Goal: Task Accomplishment & Management: Use online tool/utility

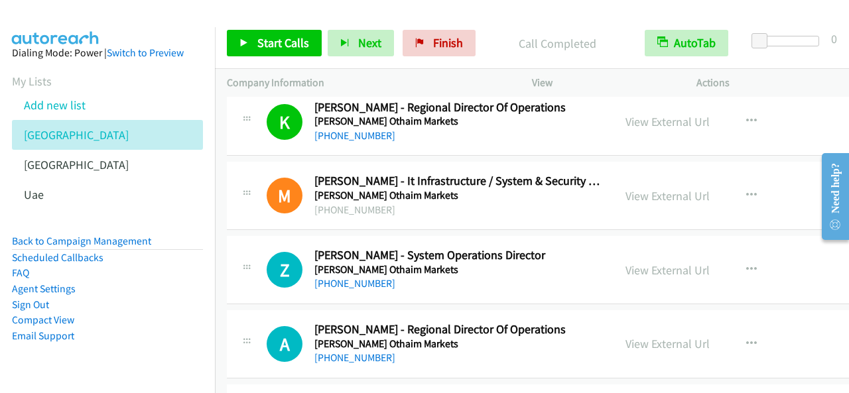
scroll to position [929, 0]
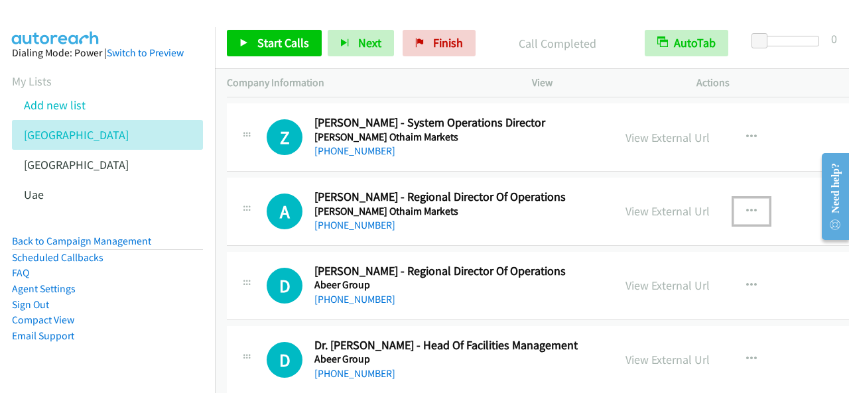
click at [769, 208] on button "button" at bounding box center [752, 211] width 36 height 27
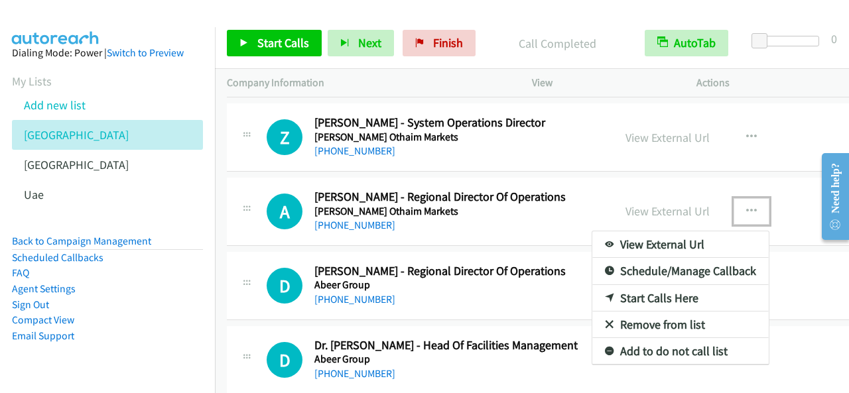
click at [665, 291] on link "Start Calls Here" at bounding box center [680, 298] width 176 height 27
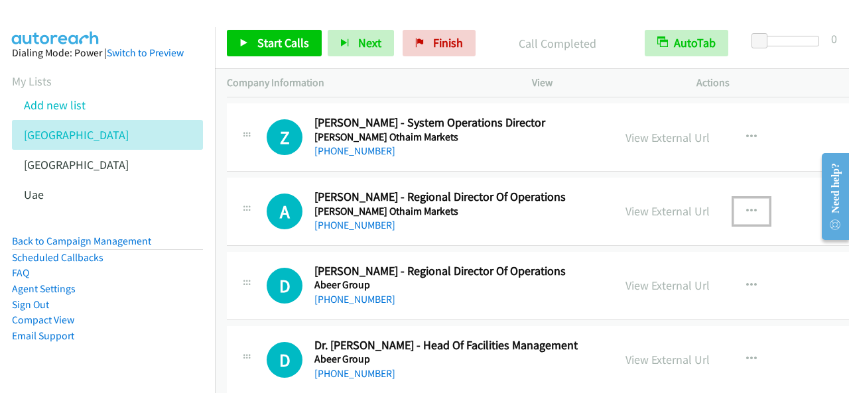
click at [757, 208] on icon "button" at bounding box center [751, 211] width 11 height 11
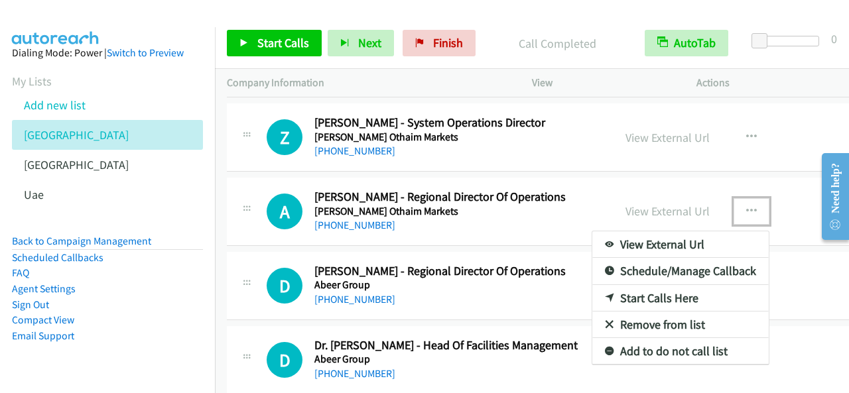
click at [647, 298] on link "Start Calls Here" at bounding box center [680, 298] width 176 height 27
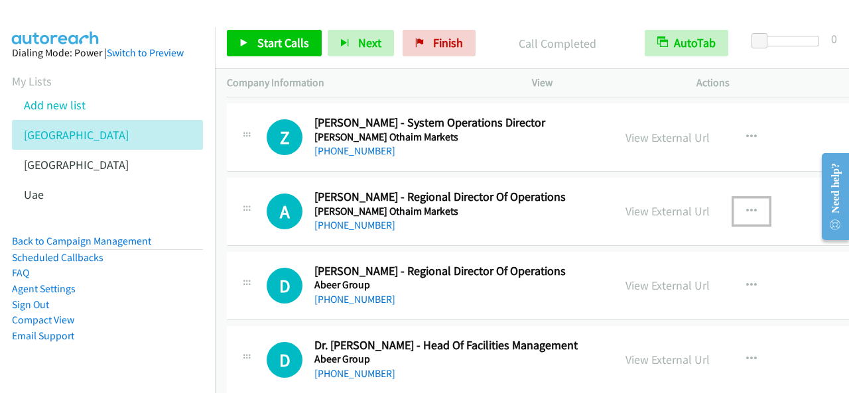
click at [757, 206] on icon "button" at bounding box center [751, 211] width 11 height 11
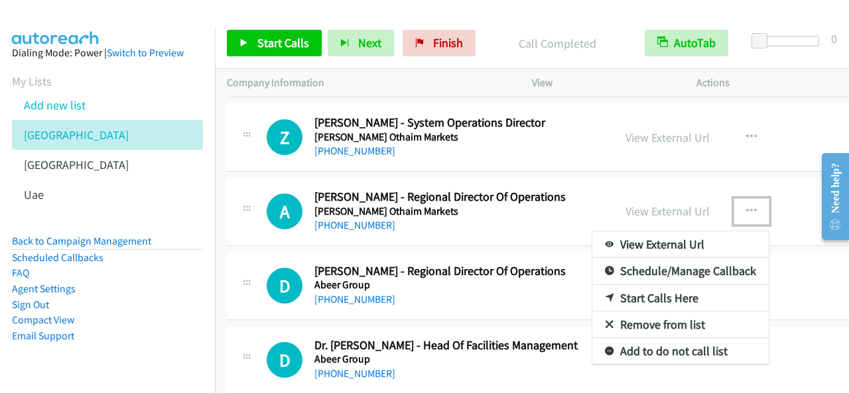
click at [635, 291] on link "Start Calls Here" at bounding box center [680, 298] width 176 height 27
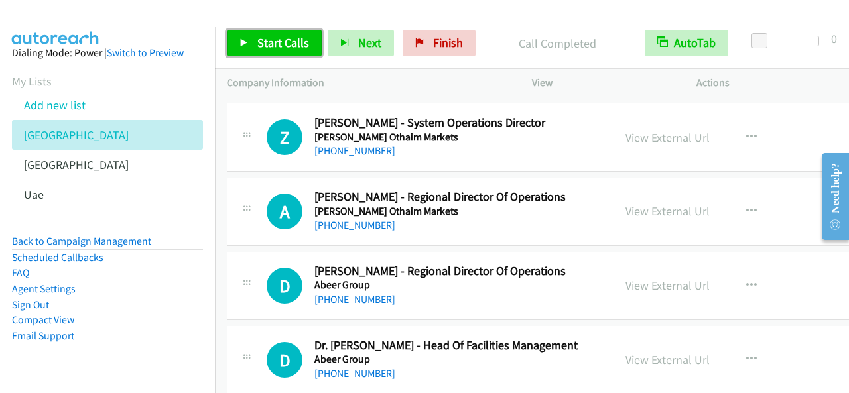
click at [288, 48] on span "Start Calls" at bounding box center [283, 42] width 52 height 15
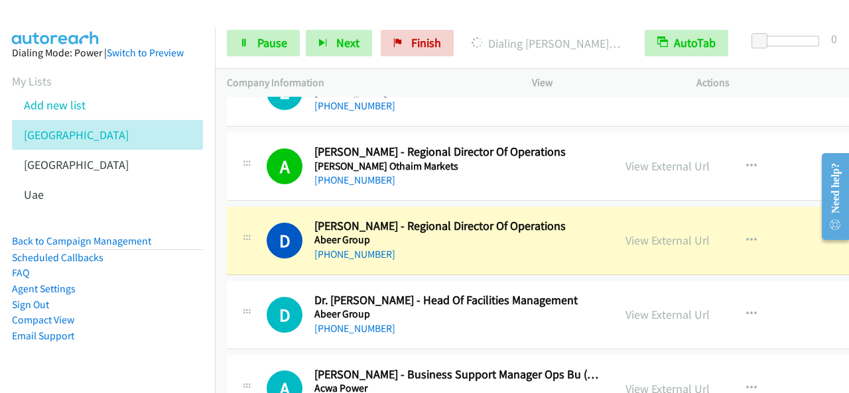
scroll to position [995, 0]
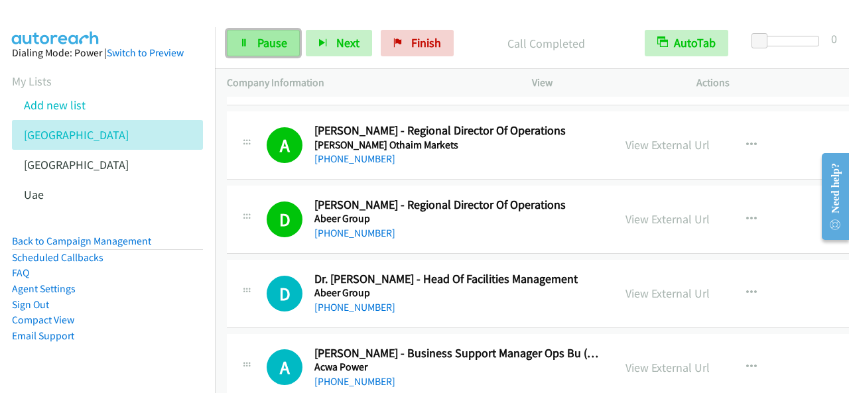
click at [284, 46] on span "Pause" at bounding box center [272, 42] width 30 height 15
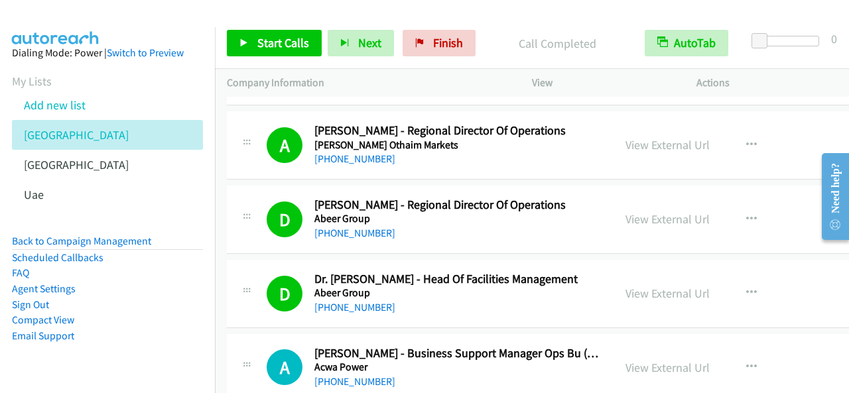
scroll to position [1061, 0]
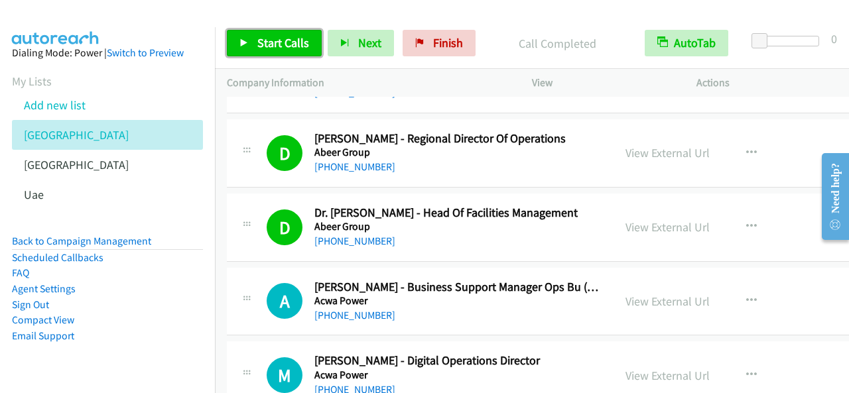
click at [306, 46] on span "Start Calls" at bounding box center [283, 42] width 52 height 15
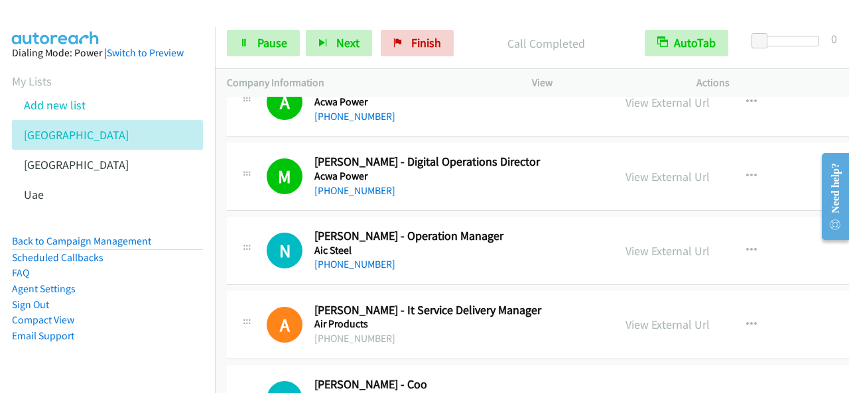
scroll to position [1326, 0]
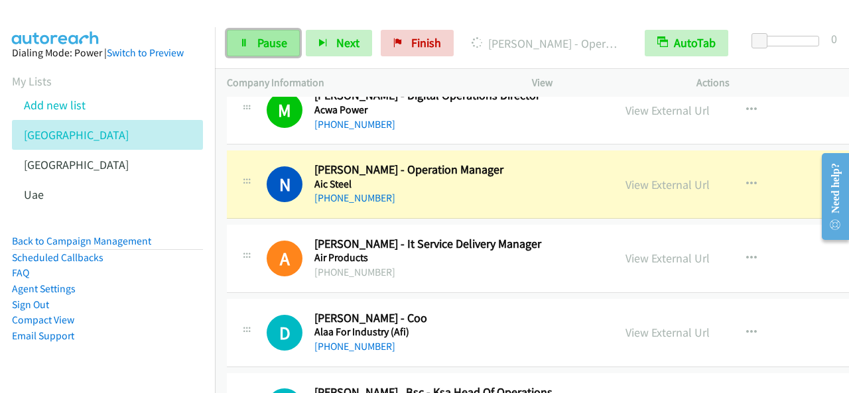
click at [267, 44] on span "Pause" at bounding box center [272, 42] width 30 height 15
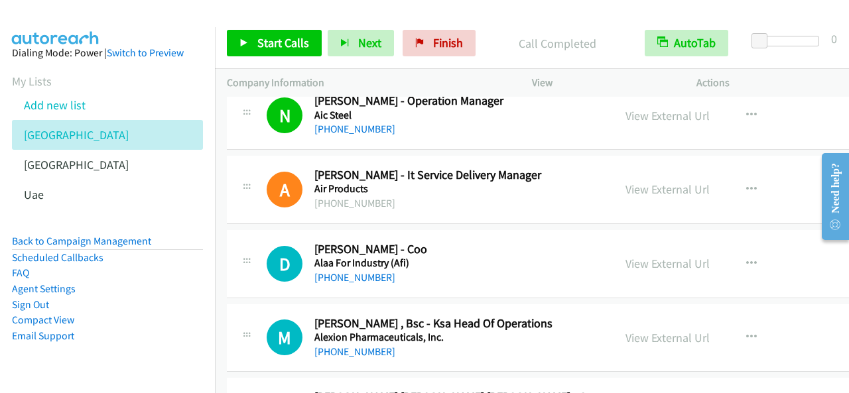
scroll to position [1459, 0]
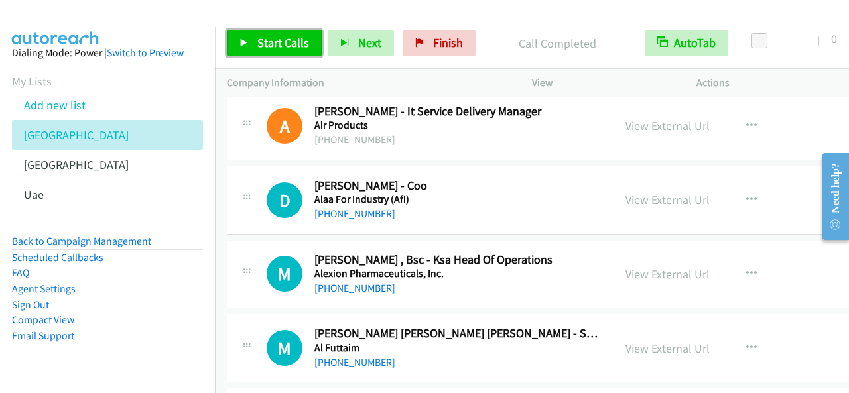
click at [305, 43] on span "Start Calls" at bounding box center [283, 42] width 52 height 15
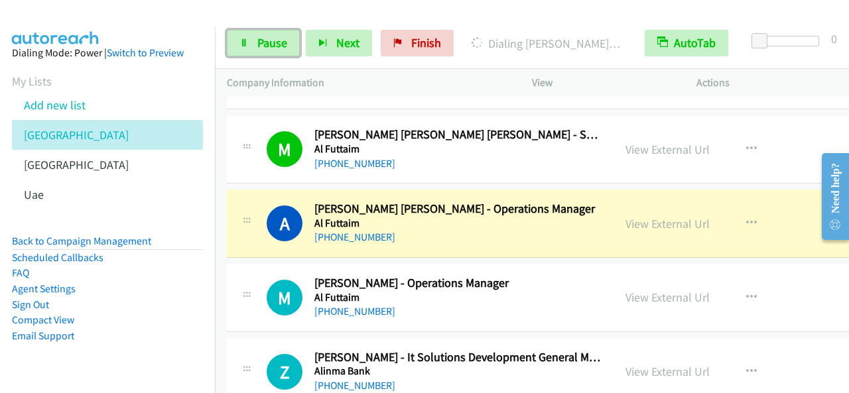
scroll to position [1724, 0]
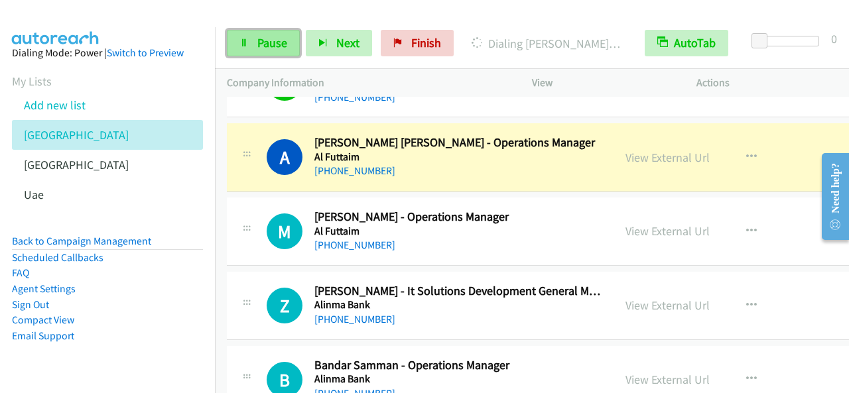
click at [268, 31] on link "Pause" at bounding box center [263, 43] width 73 height 27
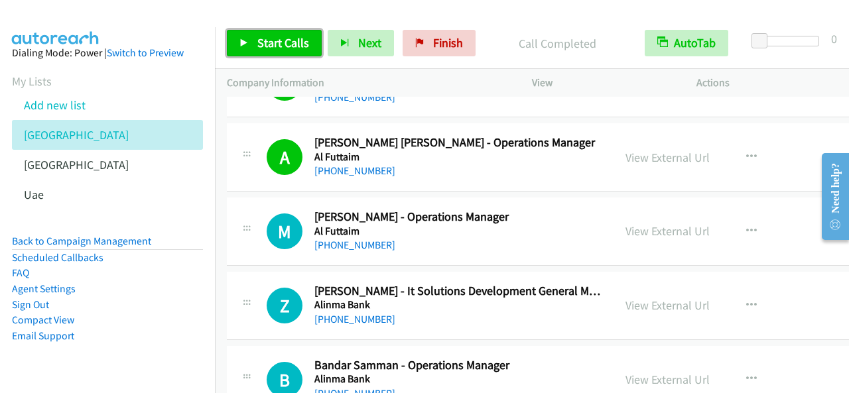
click at [271, 43] on span "Start Calls" at bounding box center [283, 42] width 52 height 15
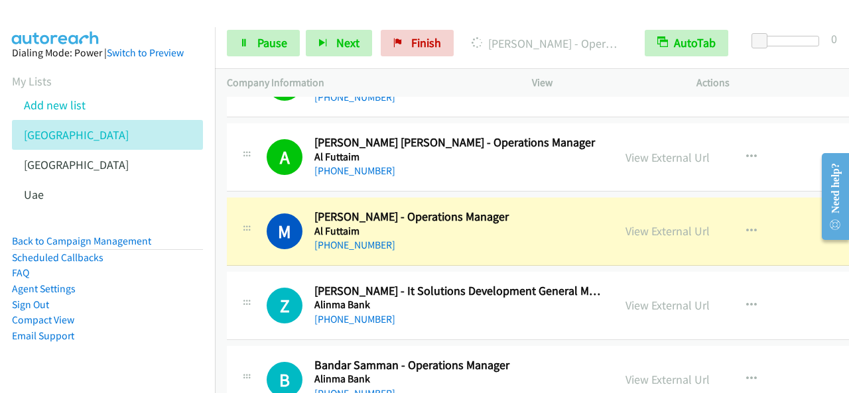
scroll to position [1791, 0]
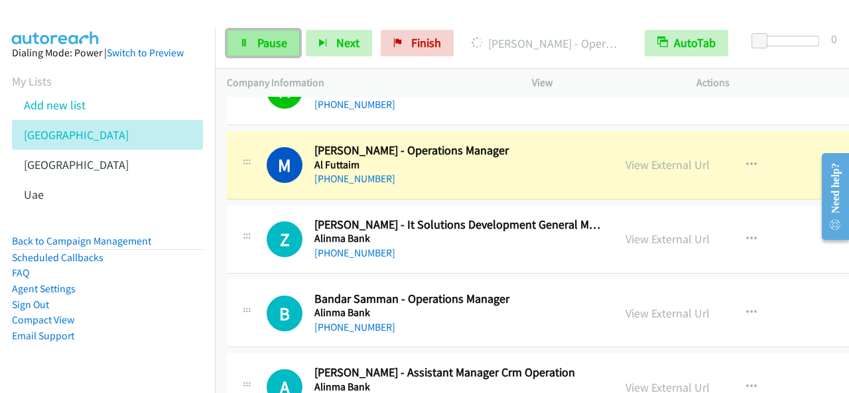
click at [262, 42] on span "Pause" at bounding box center [272, 42] width 30 height 15
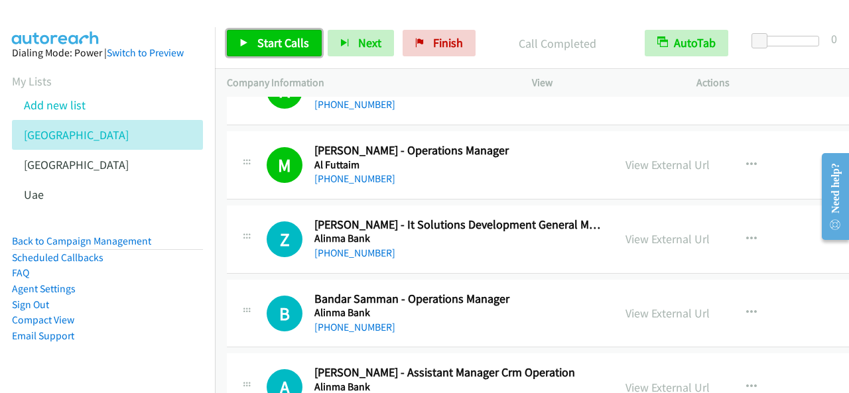
click at [275, 39] on span "Start Calls" at bounding box center [283, 42] width 52 height 15
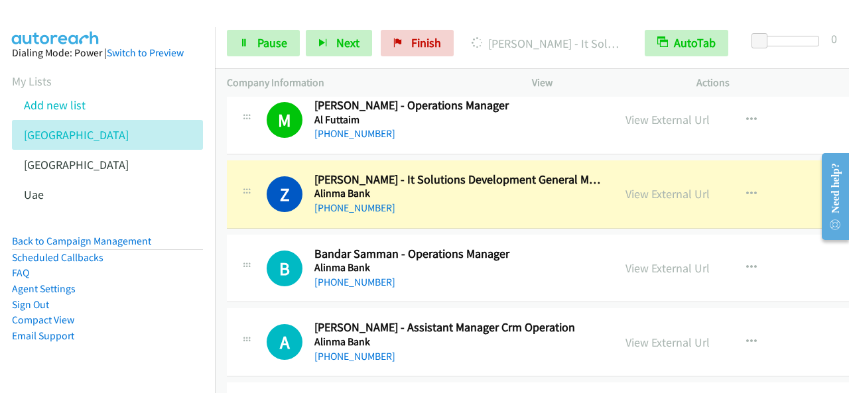
scroll to position [1857, 0]
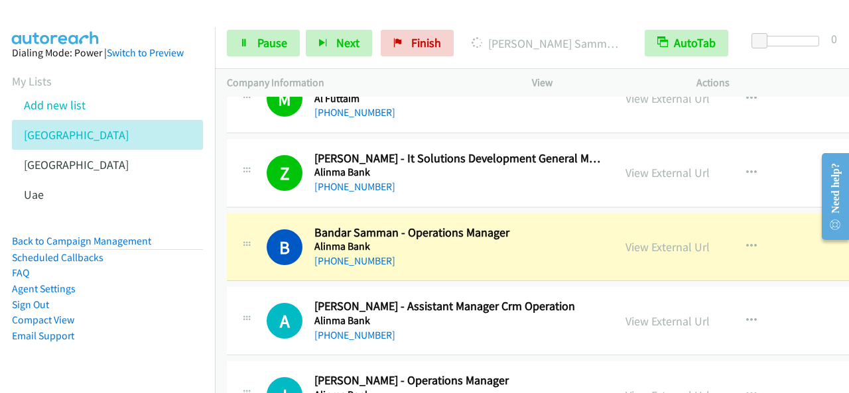
click at [229, 229] on div "B Callback Scheduled [PERSON_NAME] - Operations Manager Alinma Bank [GEOGRAPHIC…" at bounding box center [420, 247] width 387 height 44
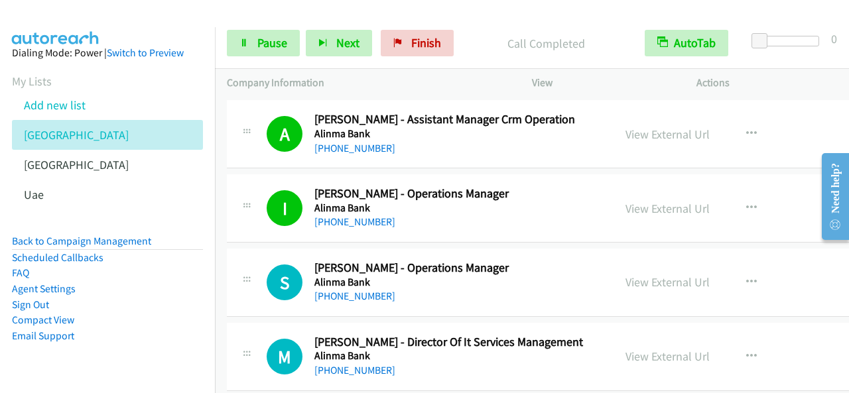
scroll to position [2122, 0]
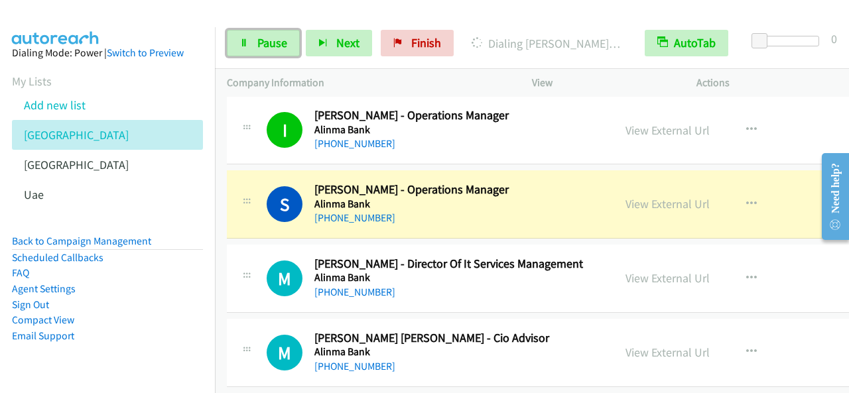
drag, startPoint x: 290, startPoint y: 36, endPoint x: 309, endPoint y: 76, distance: 44.2
click at [289, 36] on link "Pause" at bounding box center [263, 43] width 73 height 27
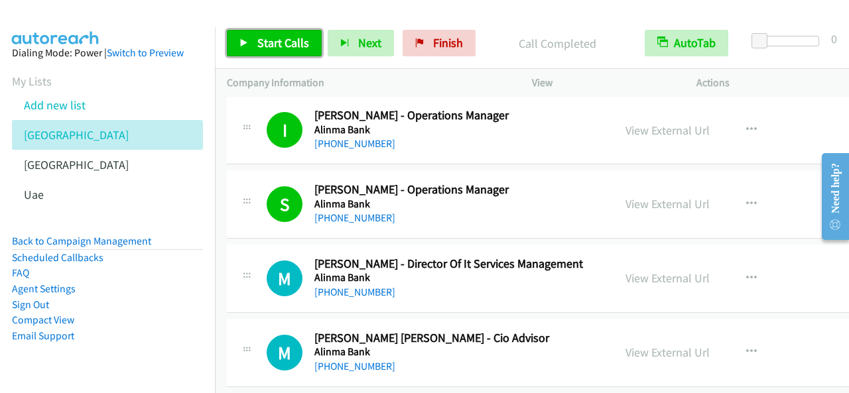
click at [293, 39] on span "Start Calls" at bounding box center [283, 42] width 52 height 15
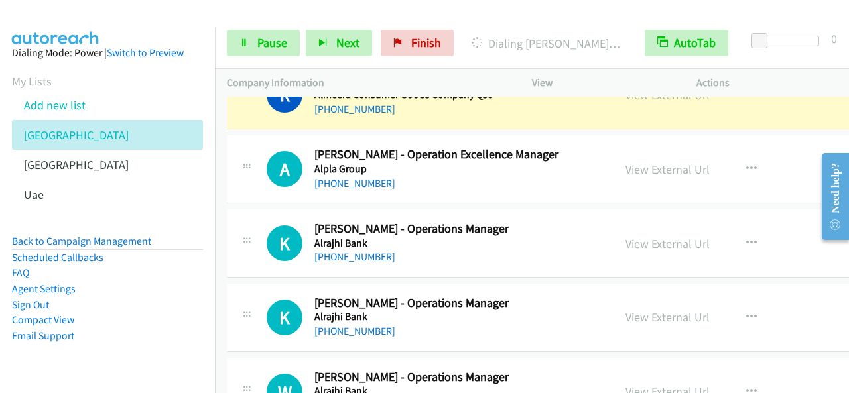
scroll to position [2388, 0]
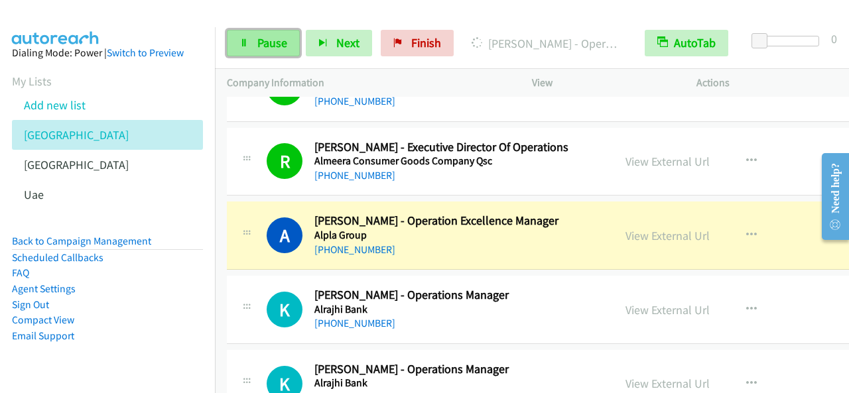
click at [275, 47] on span "Pause" at bounding box center [272, 42] width 30 height 15
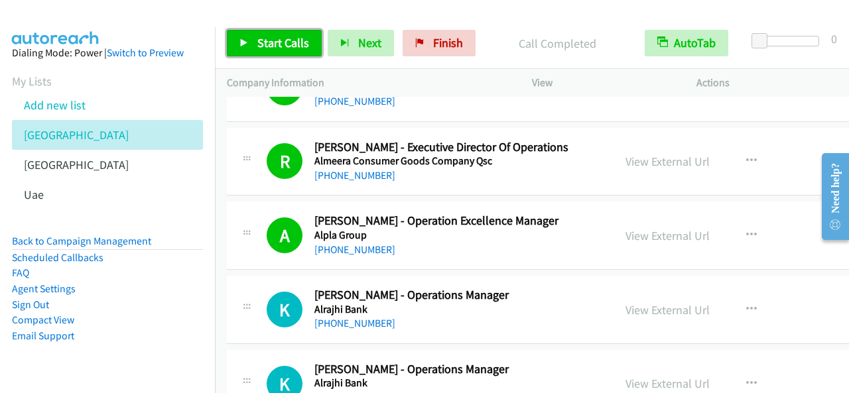
click at [318, 36] on link "Start Calls" at bounding box center [274, 43] width 95 height 27
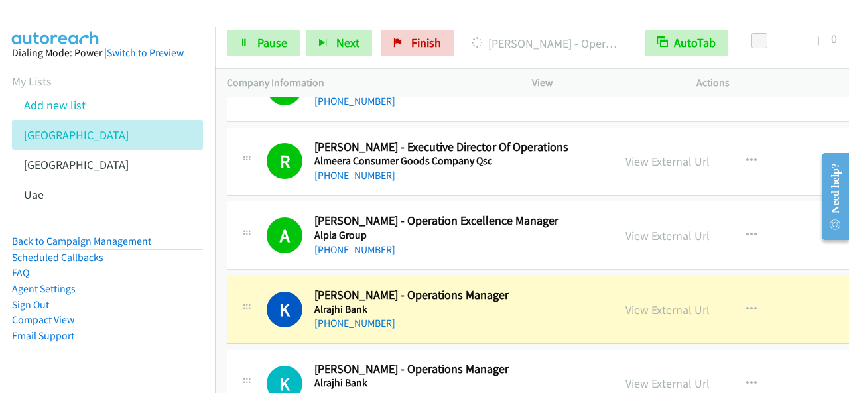
scroll to position [2454, 0]
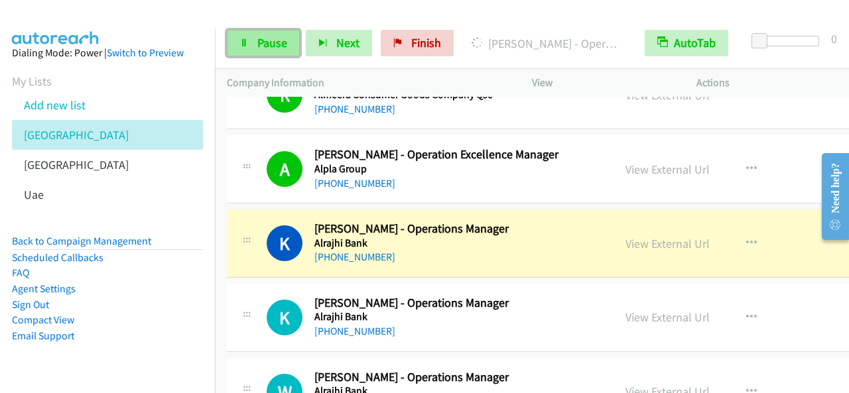
click at [283, 43] on span "Pause" at bounding box center [272, 42] width 30 height 15
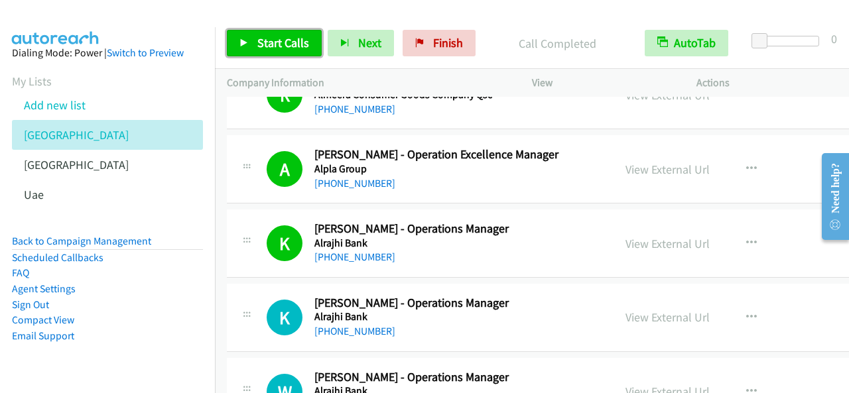
click at [269, 43] on span "Start Calls" at bounding box center [283, 42] width 52 height 15
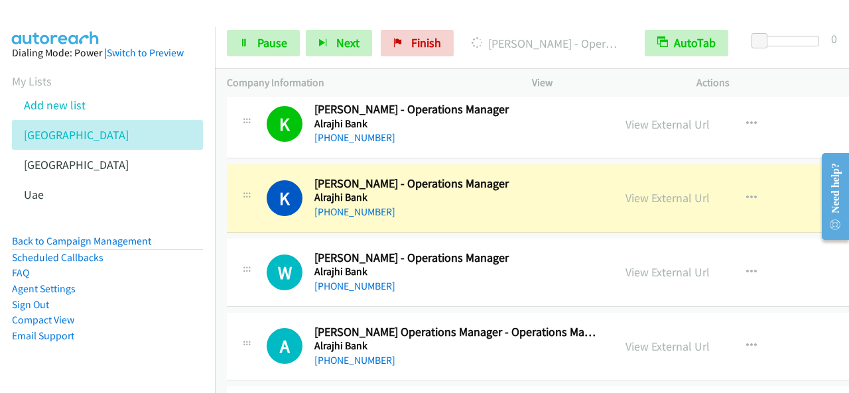
scroll to position [2587, 0]
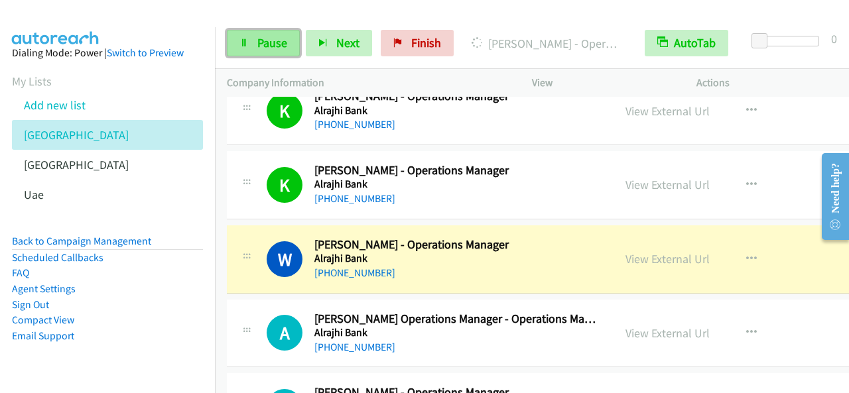
click at [289, 48] on link "Pause" at bounding box center [263, 43] width 73 height 27
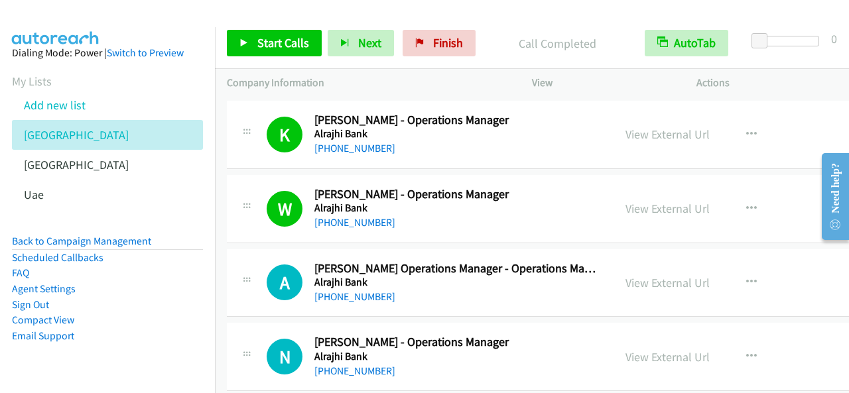
scroll to position [2719, 0]
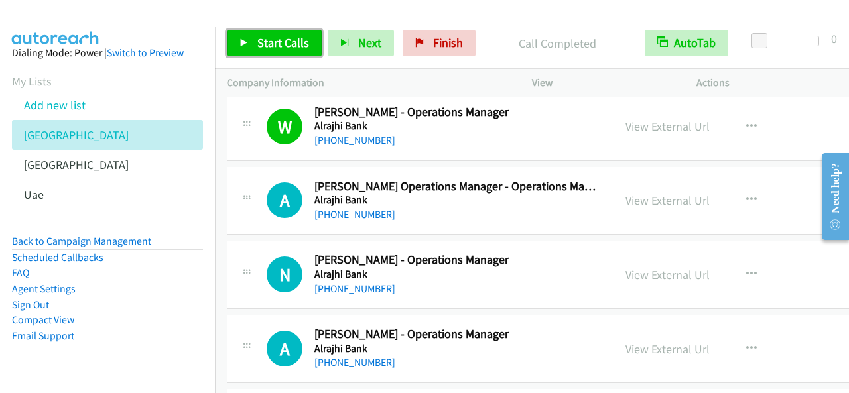
click at [290, 46] on span "Start Calls" at bounding box center [283, 42] width 52 height 15
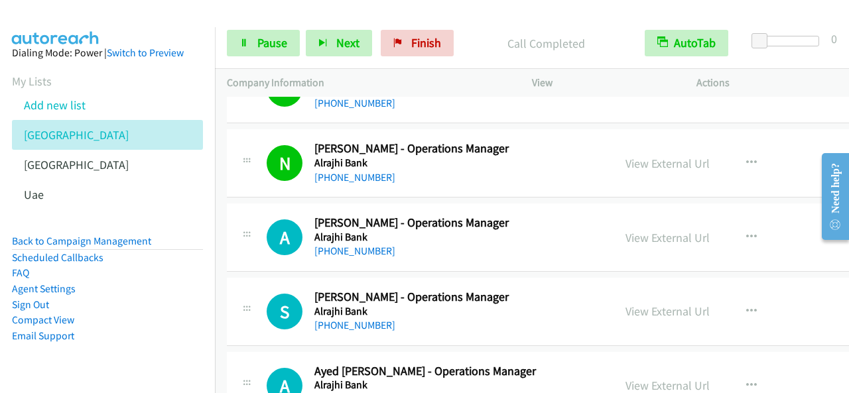
scroll to position [2852, 0]
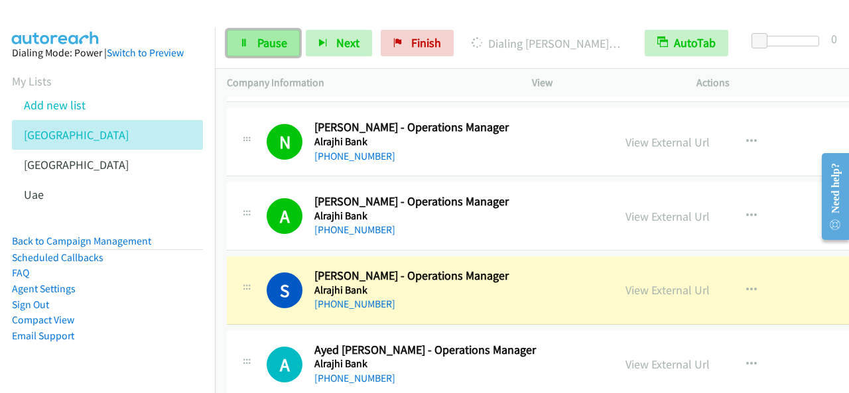
click at [283, 40] on span "Pause" at bounding box center [272, 42] width 30 height 15
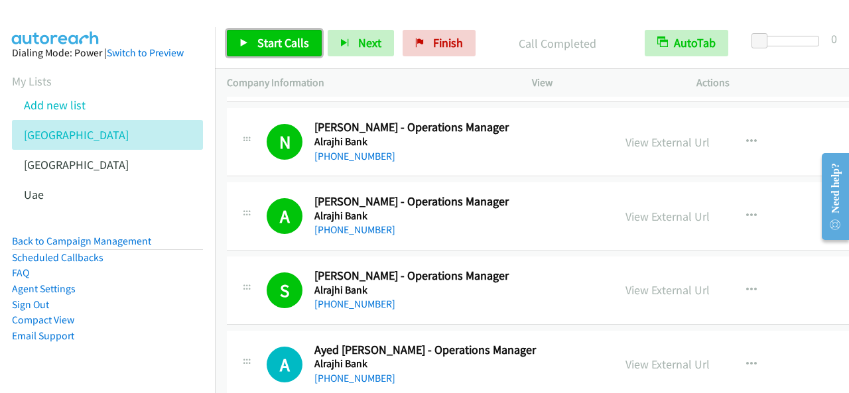
click at [277, 38] on span "Start Calls" at bounding box center [283, 42] width 52 height 15
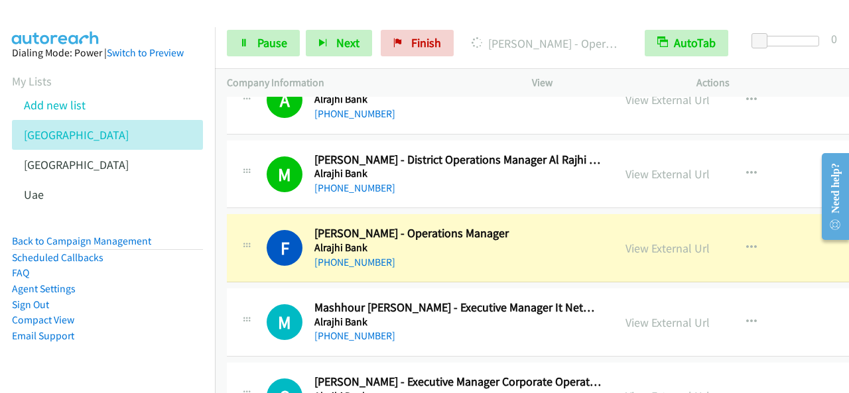
scroll to position [3117, 0]
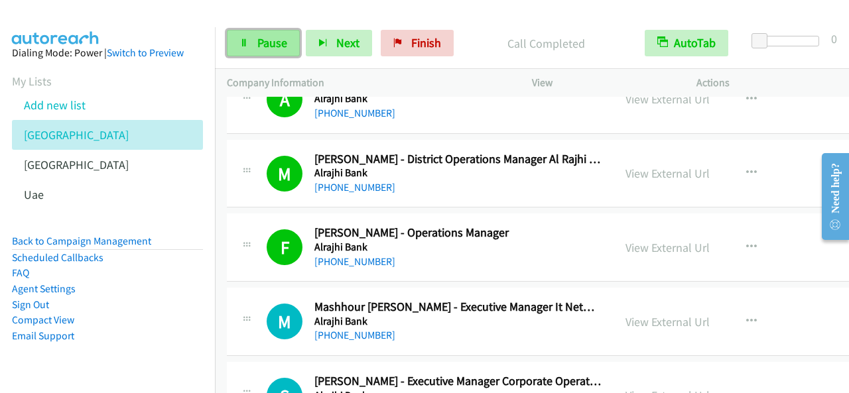
click at [256, 47] on link "Pause" at bounding box center [263, 43] width 73 height 27
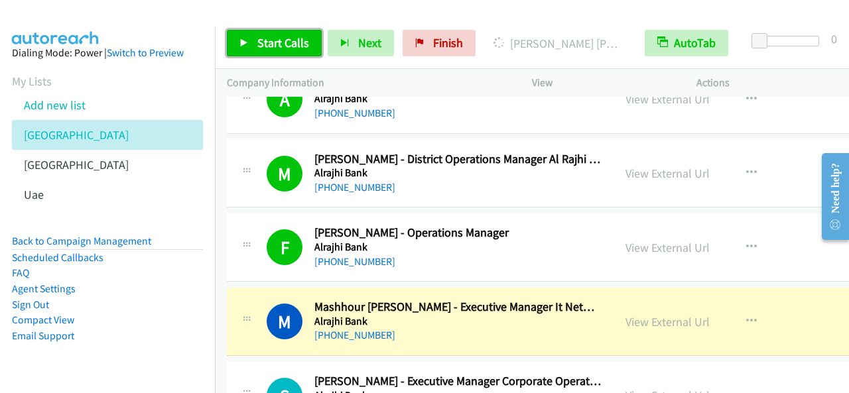
click at [305, 42] on span "Start Calls" at bounding box center [283, 42] width 52 height 15
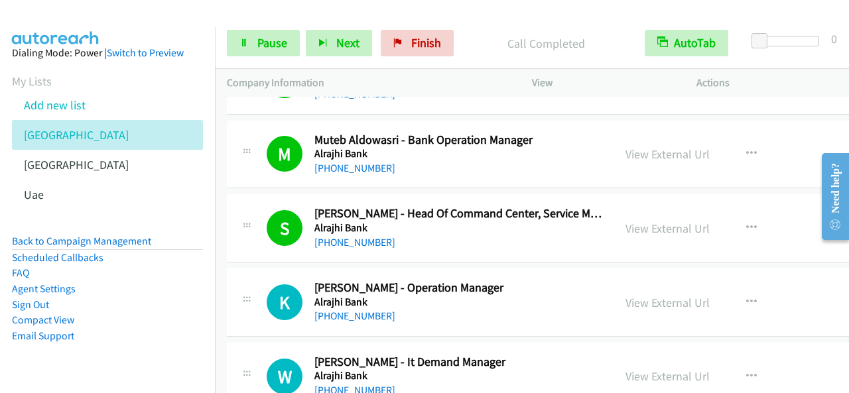
scroll to position [3648, 0]
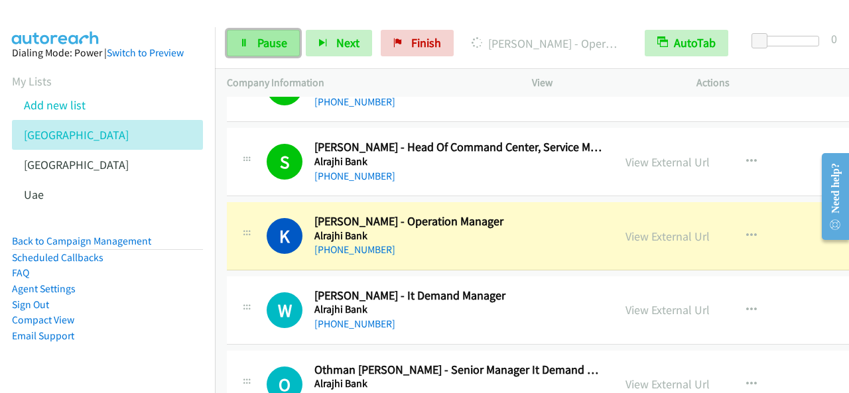
click at [275, 36] on span "Pause" at bounding box center [272, 42] width 30 height 15
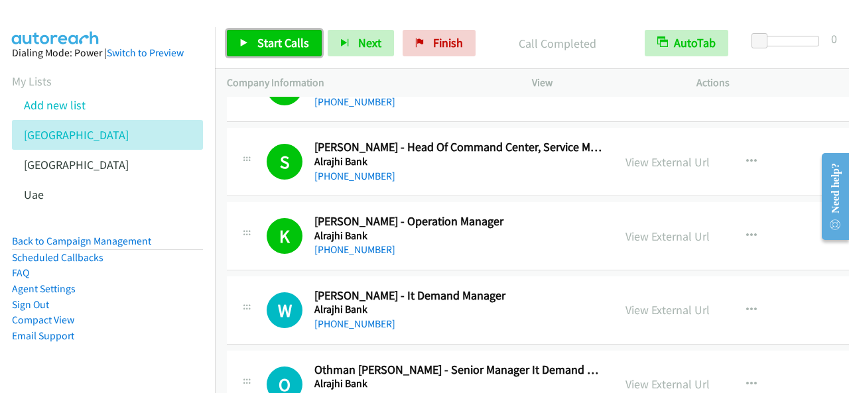
drag, startPoint x: 294, startPoint y: 47, endPoint x: 311, endPoint y: 57, distance: 19.3
click at [295, 47] on span "Start Calls" at bounding box center [283, 42] width 52 height 15
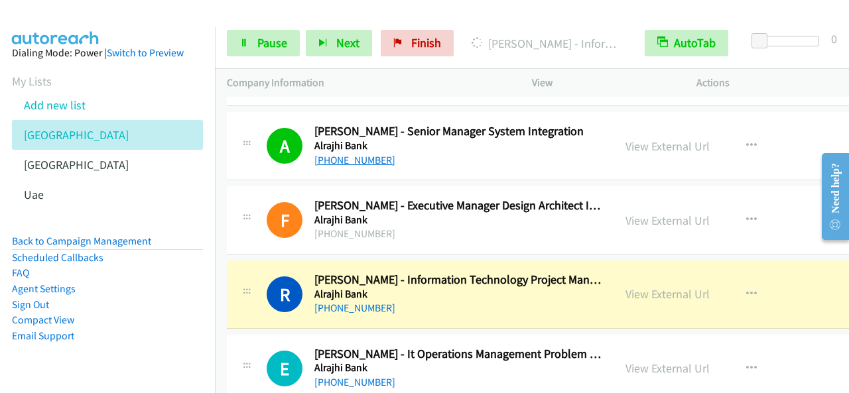
scroll to position [4046, 0]
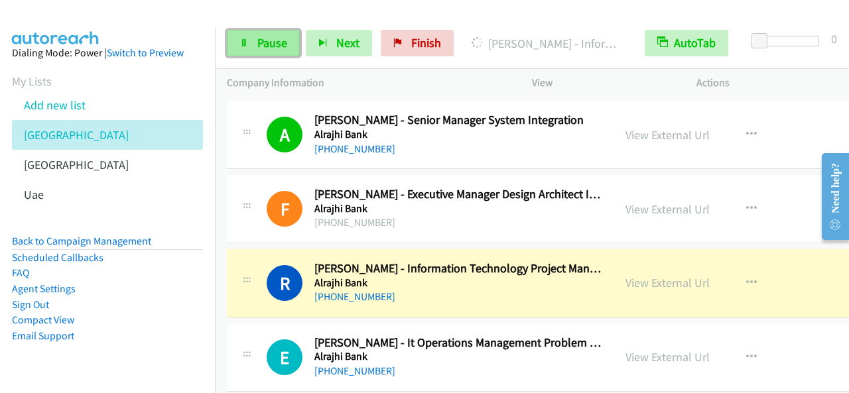
click at [266, 36] on span "Pause" at bounding box center [272, 42] width 30 height 15
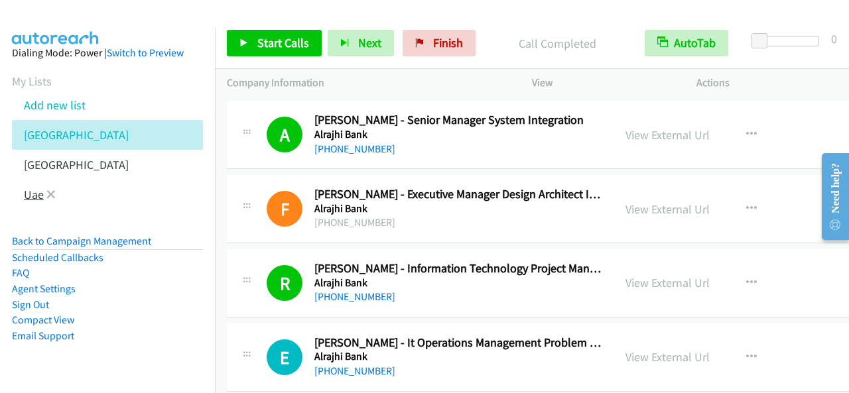
click at [41, 192] on link "Uae" at bounding box center [34, 194] width 20 height 15
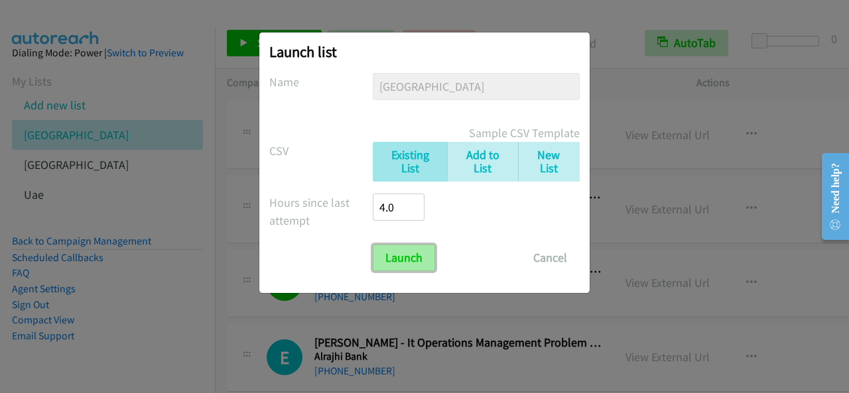
click at [409, 254] on input "Launch" at bounding box center [404, 258] width 62 height 27
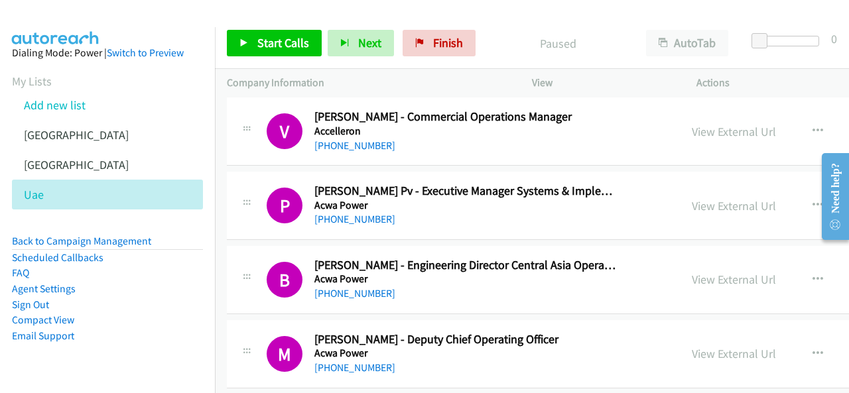
scroll to position [1326, 0]
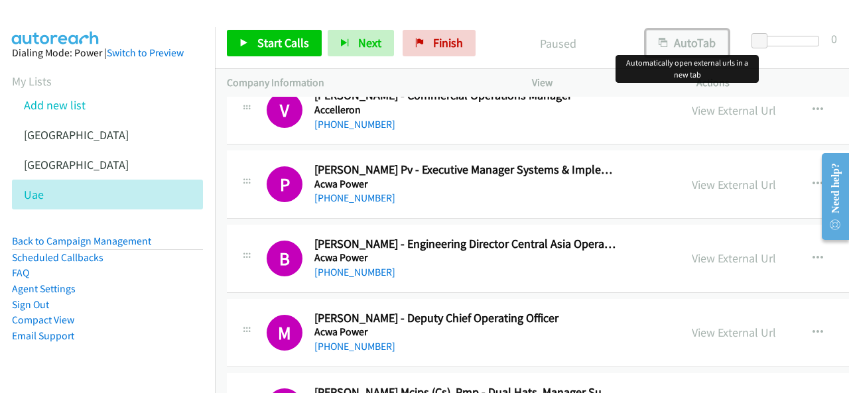
click at [697, 32] on button "AutoTab" at bounding box center [687, 43] width 82 height 27
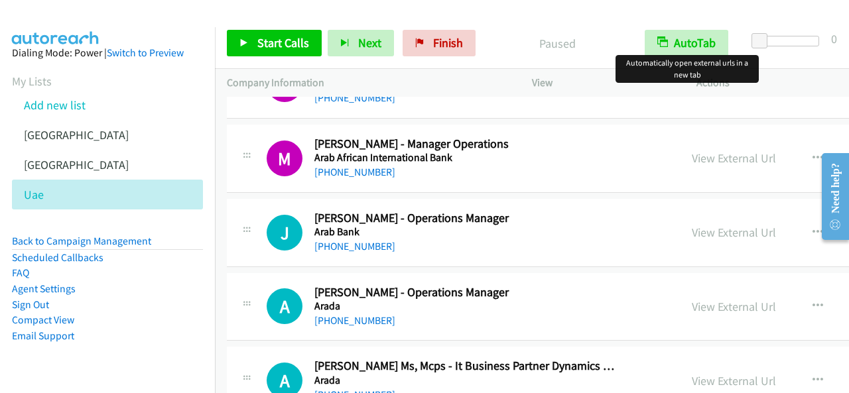
scroll to position [7296, 0]
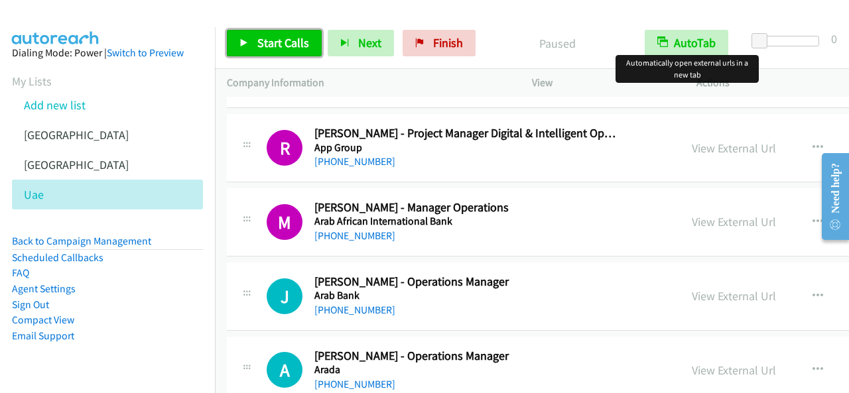
click at [275, 48] on span "Start Calls" at bounding box center [283, 42] width 52 height 15
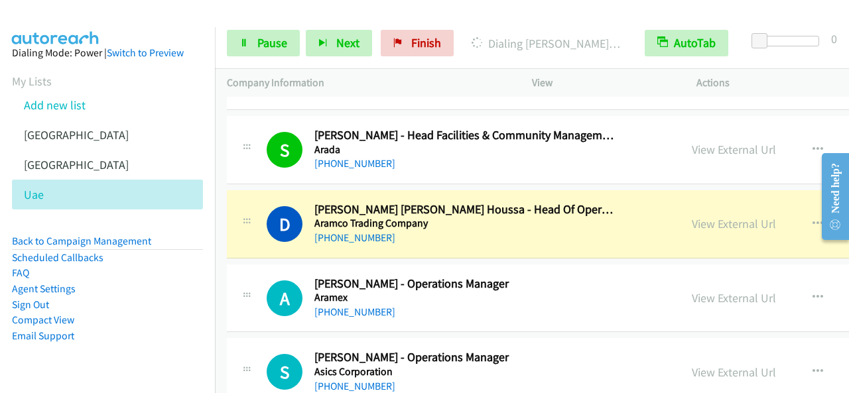
scroll to position [7760, 0]
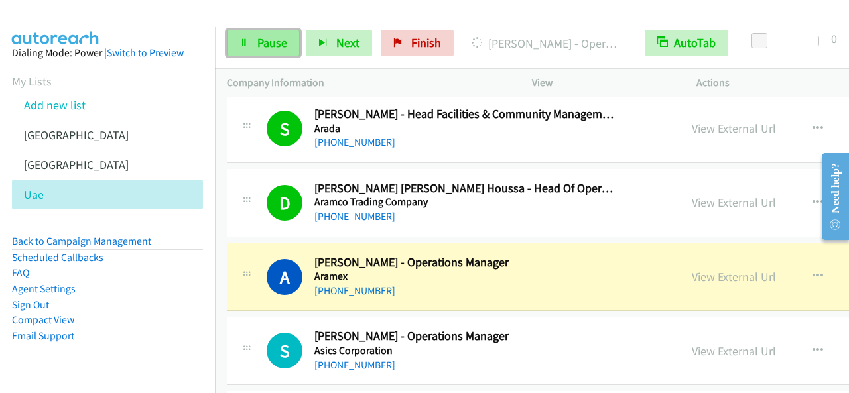
click at [283, 45] on span "Pause" at bounding box center [272, 42] width 30 height 15
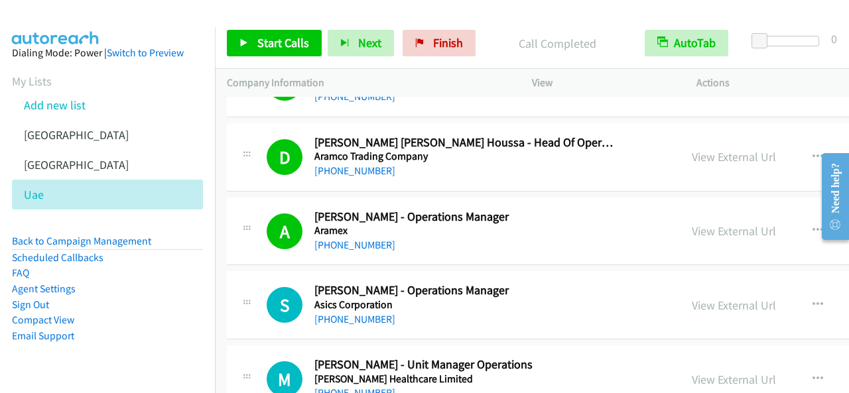
scroll to position [7826, 0]
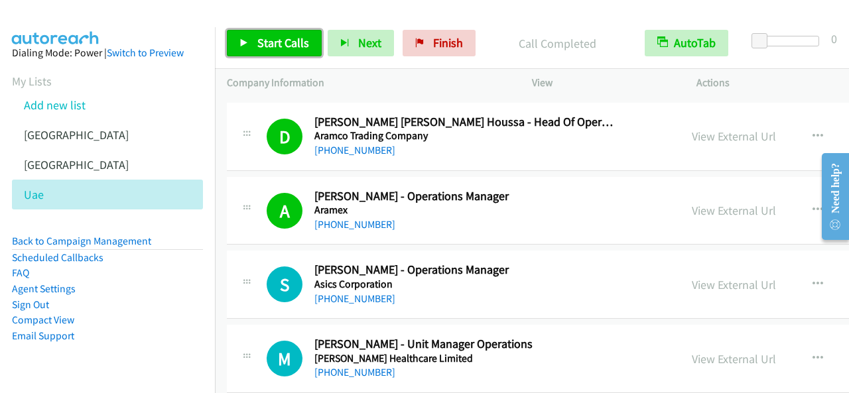
click at [304, 40] on span "Start Calls" at bounding box center [283, 42] width 52 height 15
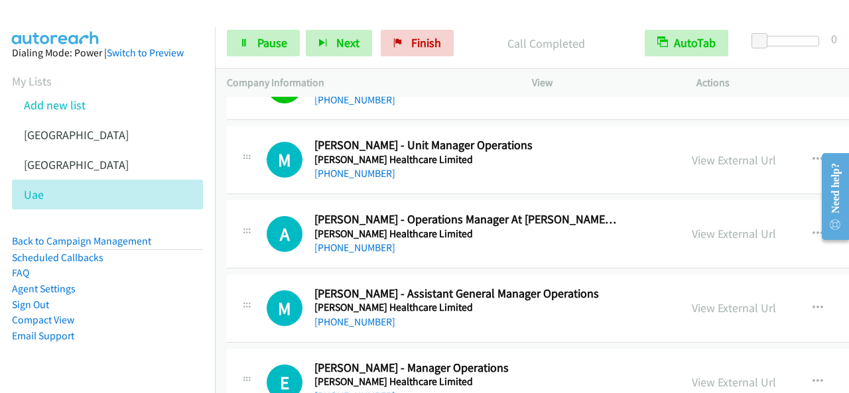
scroll to position [7959, 0]
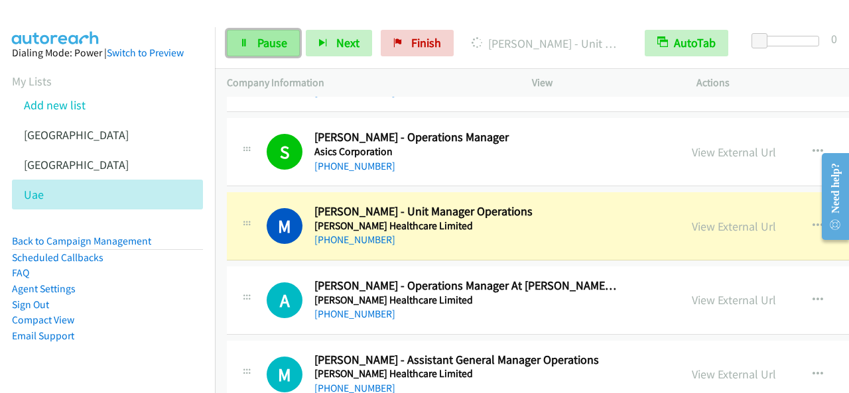
click at [245, 31] on link "Pause" at bounding box center [263, 43] width 73 height 27
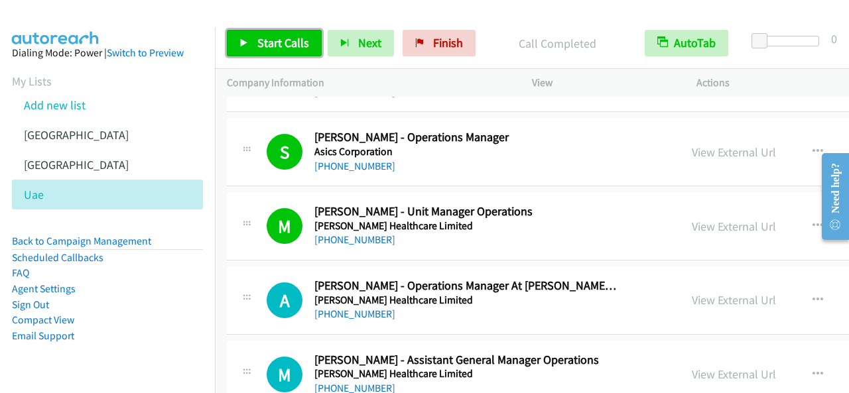
click at [263, 44] on span "Start Calls" at bounding box center [283, 42] width 52 height 15
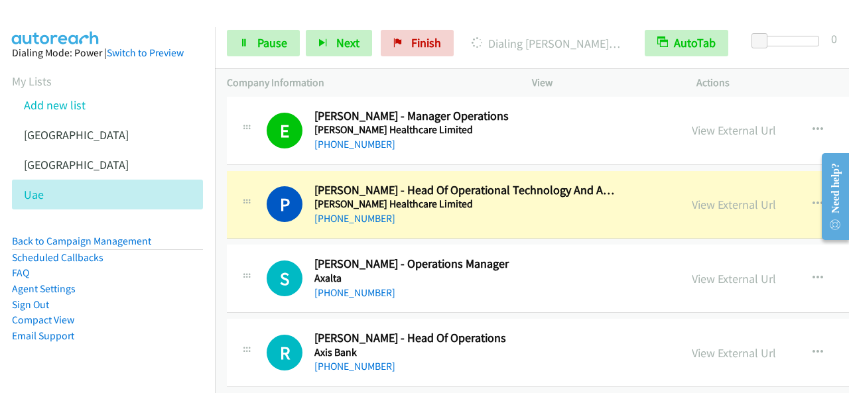
scroll to position [8290, 0]
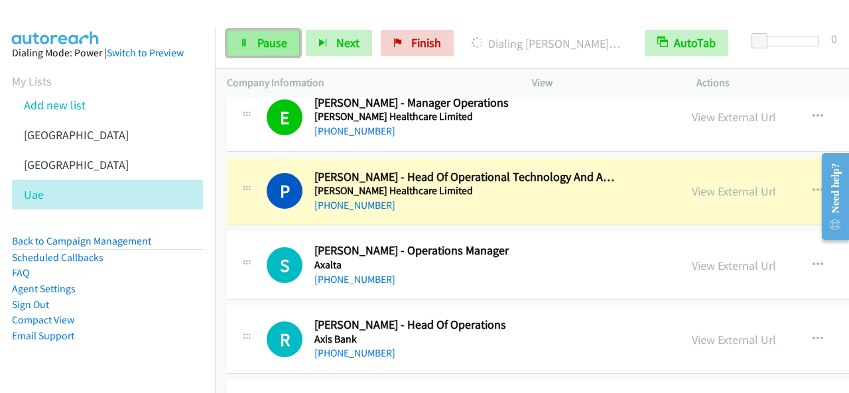
click at [268, 34] on link "Pause" at bounding box center [263, 43] width 73 height 27
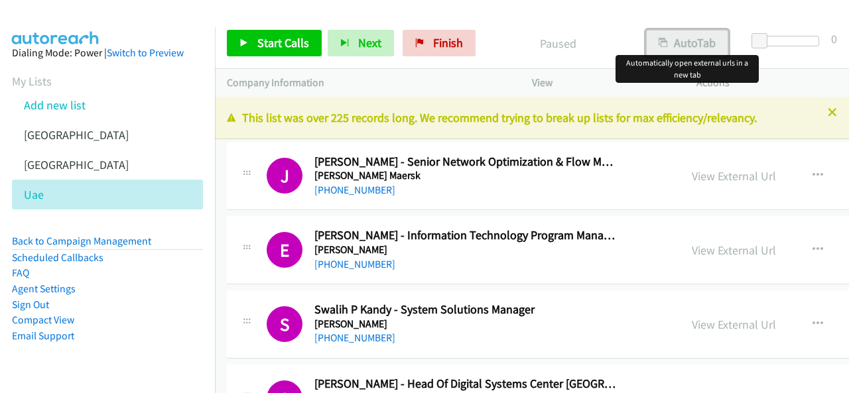
click at [683, 50] on button "AutoTab" at bounding box center [687, 43] width 82 height 27
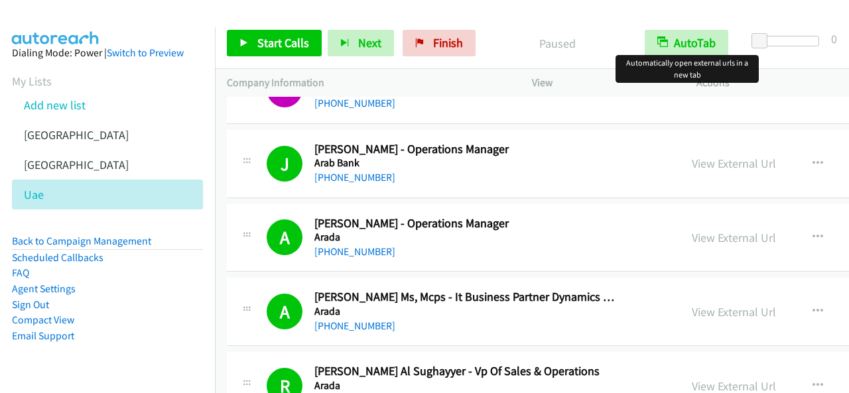
scroll to position [7296, 0]
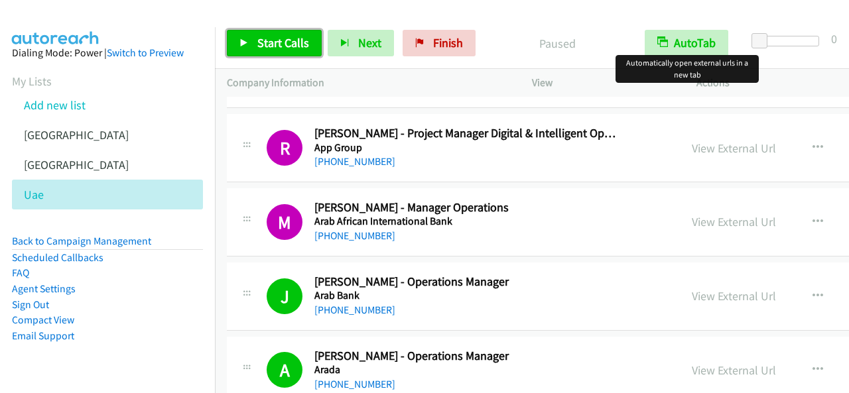
click at [284, 40] on span "Start Calls" at bounding box center [283, 42] width 52 height 15
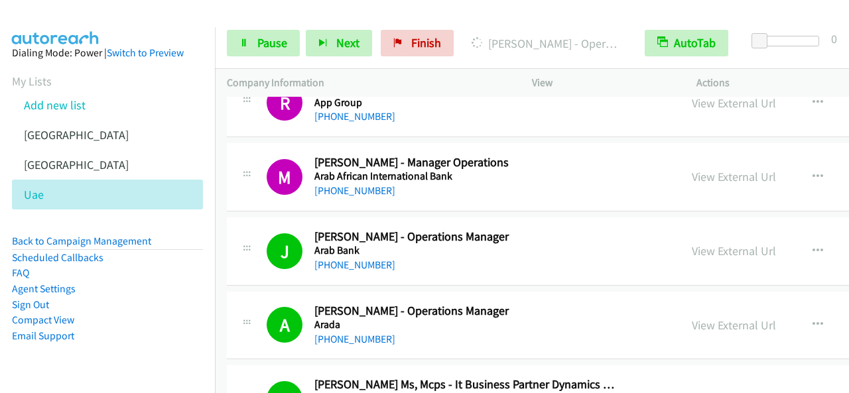
scroll to position [7362, 0]
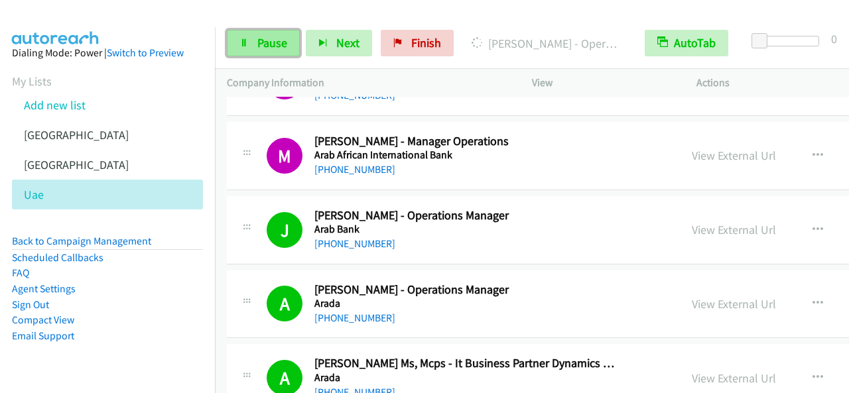
click at [287, 34] on link "Pause" at bounding box center [263, 43] width 73 height 27
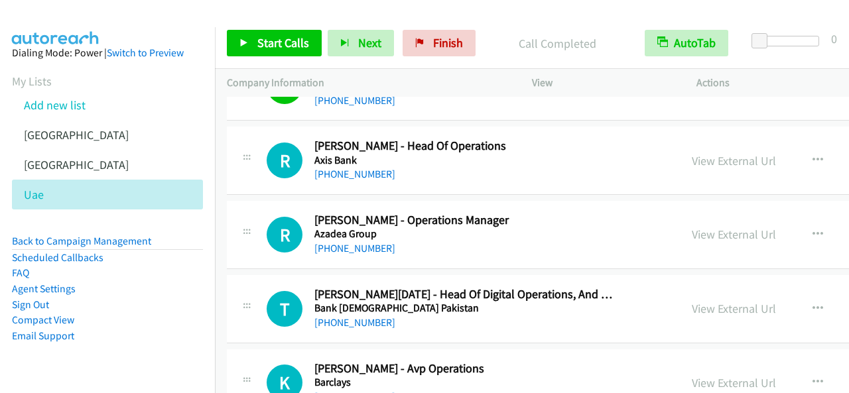
scroll to position [8423, 0]
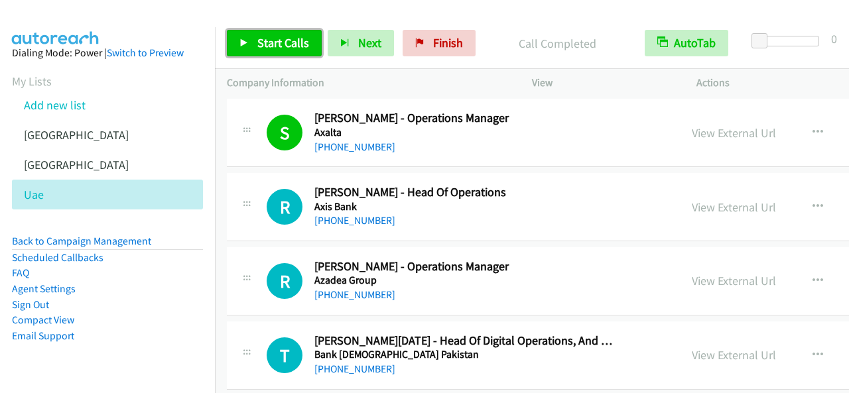
click at [296, 45] on span "Start Calls" at bounding box center [283, 42] width 52 height 15
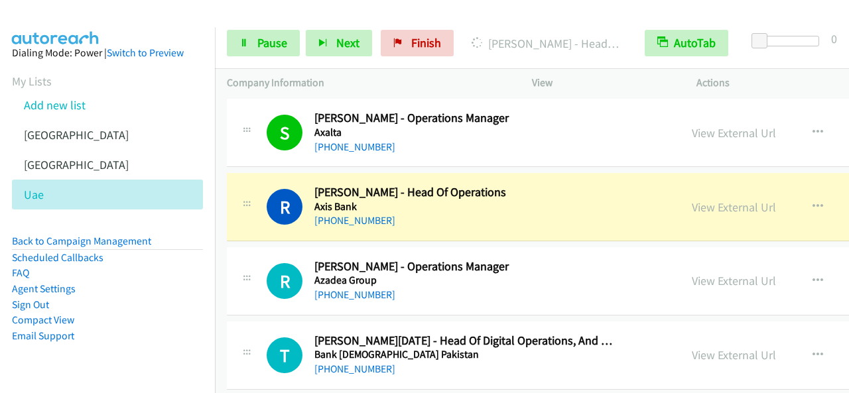
scroll to position [8489, 0]
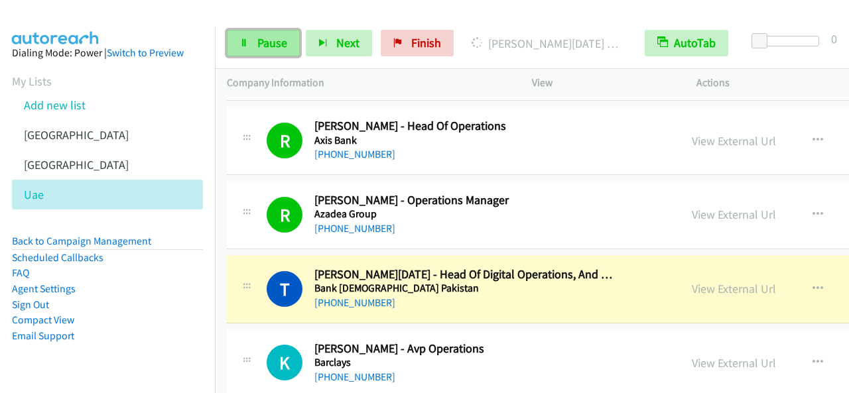
click at [280, 33] on link "Pause" at bounding box center [263, 43] width 73 height 27
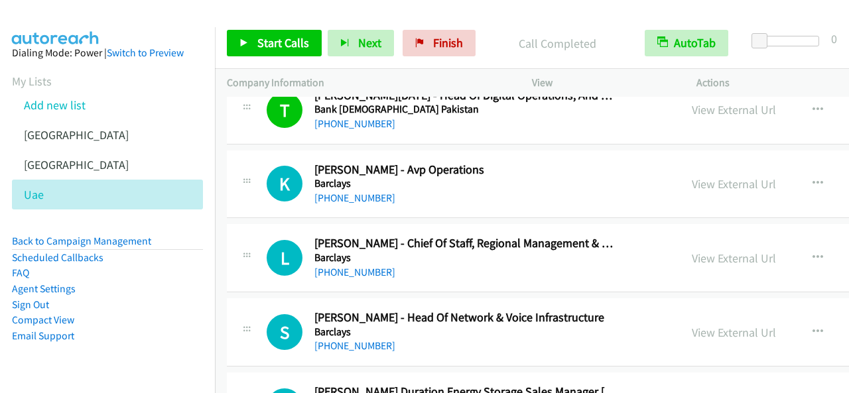
scroll to position [8688, 0]
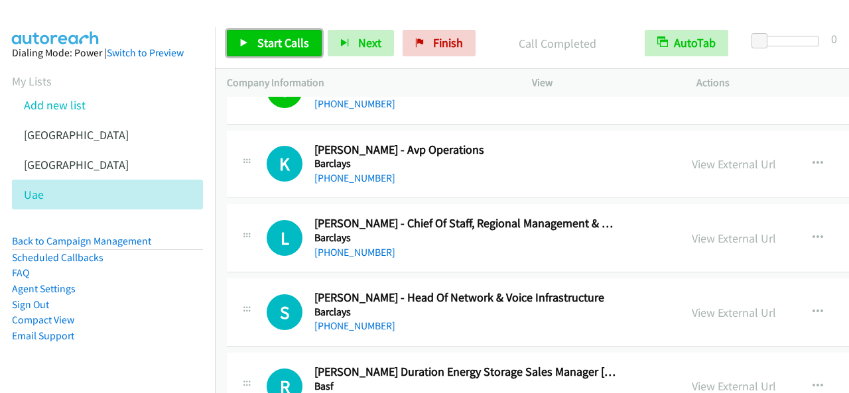
click at [298, 46] on span "Start Calls" at bounding box center [283, 42] width 52 height 15
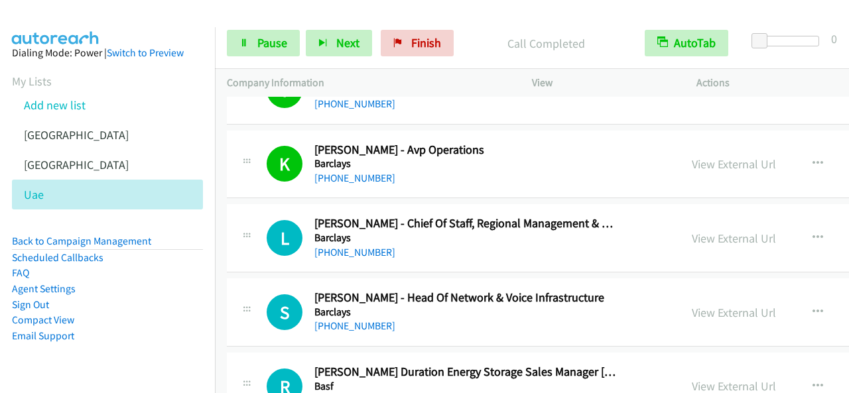
scroll to position [8755, 0]
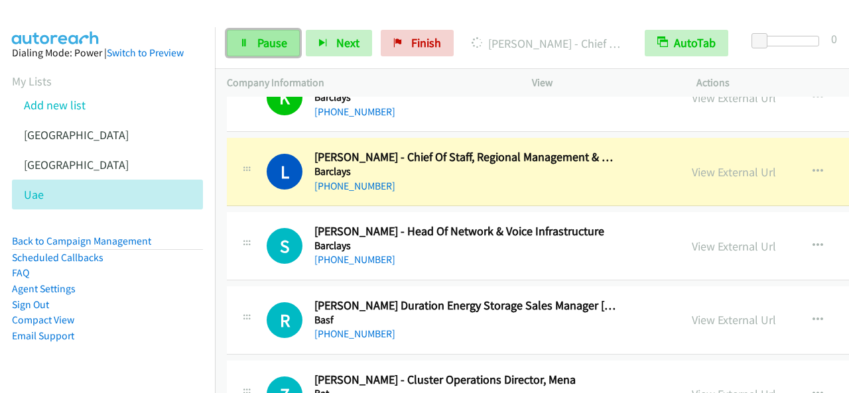
click at [272, 38] on span "Pause" at bounding box center [272, 42] width 30 height 15
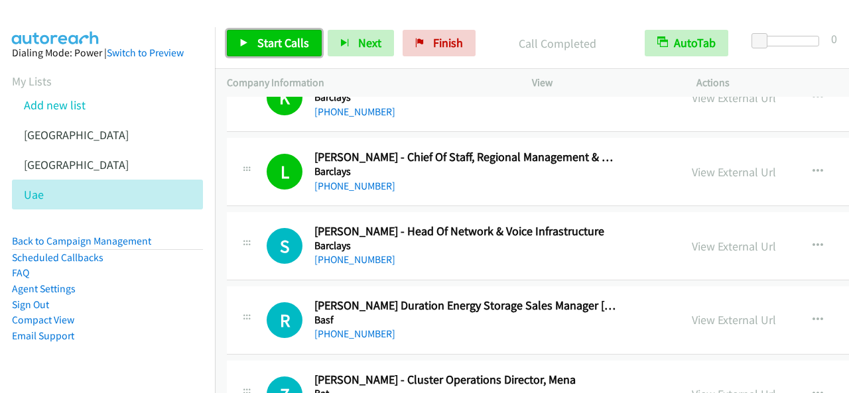
click at [280, 40] on span "Start Calls" at bounding box center [283, 42] width 52 height 15
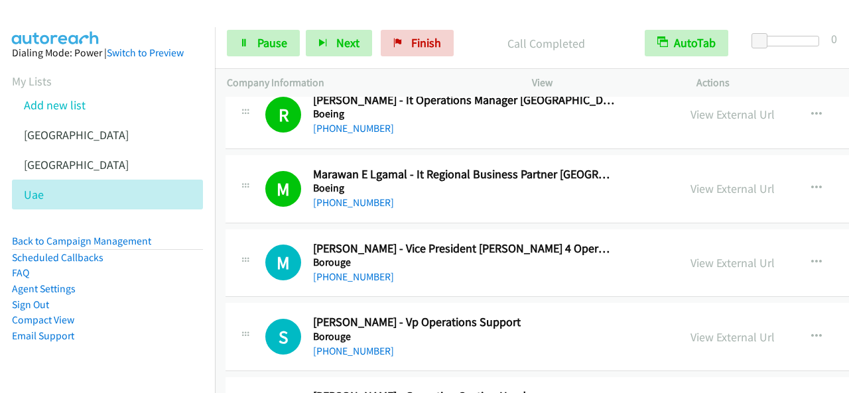
scroll to position [9418, 1]
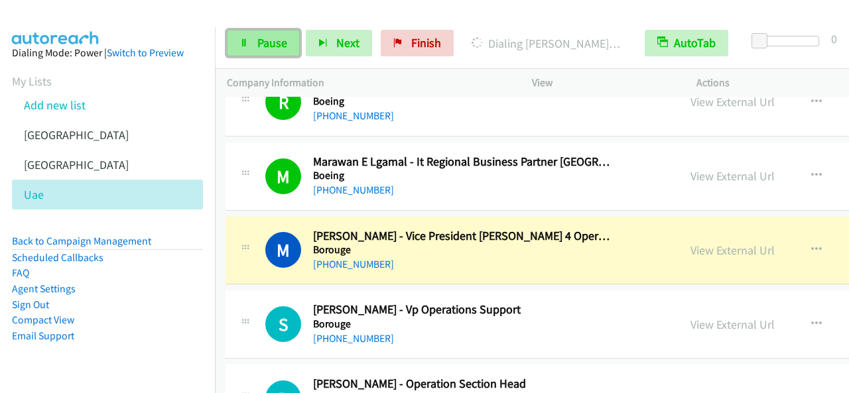
click at [260, 46] on span "Pause" at bounding box center [272, 42] width 30 height 15
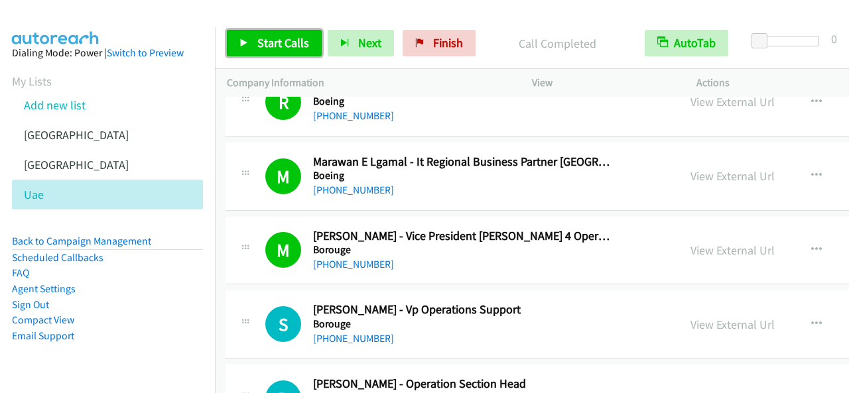
click at [283, 38] on span "Start Calls" at bounding box center [283, 42] width 52 height 15
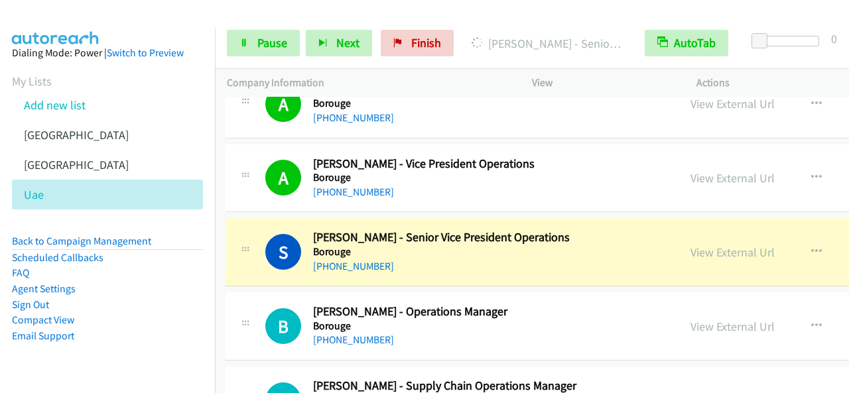
scroll to position [9882, 1]
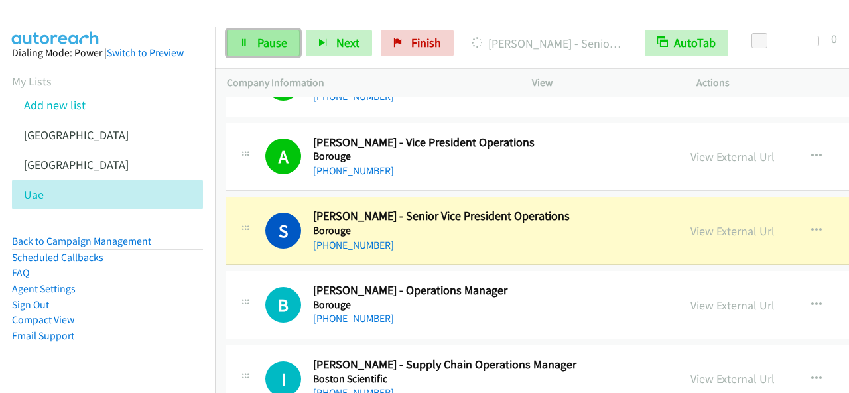
click at [276, 47] on span "Pause" at bounding box center [272, 42] width 30 height 15
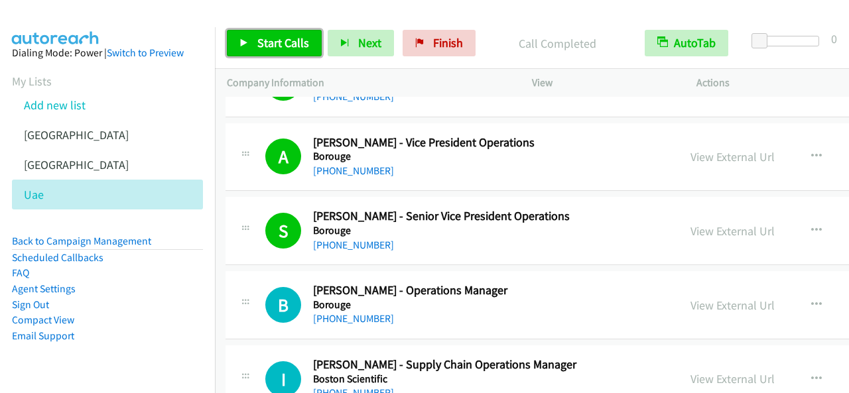
drag, startPoint x: 247, startPoint y: 40, endPoint x: 450, endPoint y: 192, distance: 253.5
click at [247, 40] on icon at bounding box center [243, 43] width 9 height 9
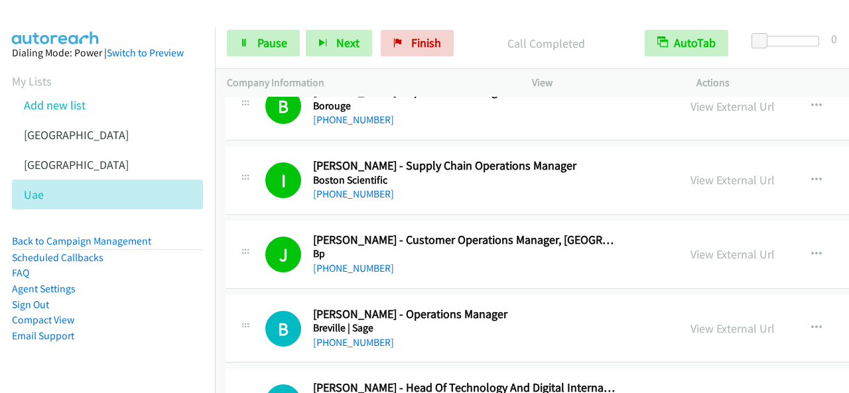
scroll to position [10147, 1]
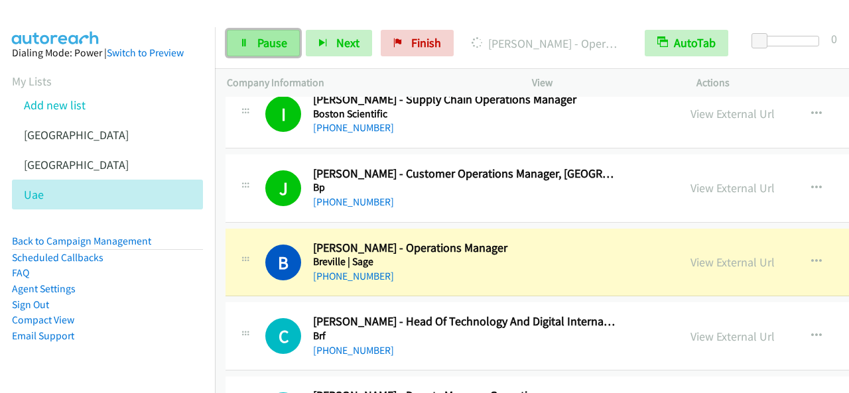
click at [277, 35] on span "Pause" at bounding box center [272, 42] width 30 height 15
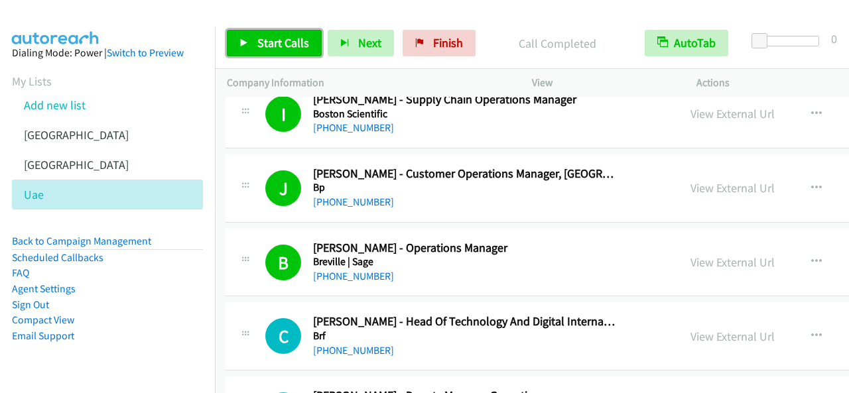
click at [298, 43] on span "Start Calls" at bounding box center [283, 42] width 52 height 15
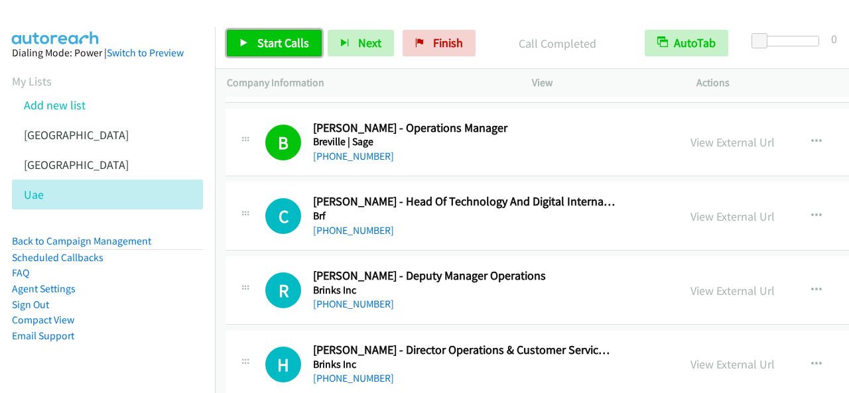
scroll to position [10280, 1]
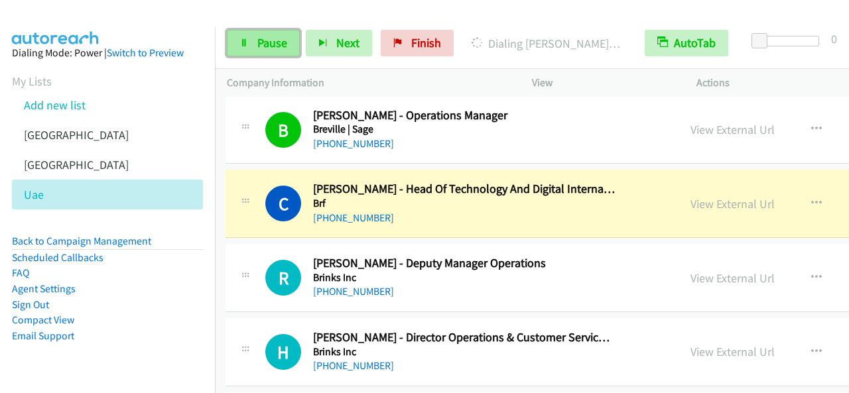
click at [277, 43] on span "Pause" at bounding box center [272, 42] width 30 height 15
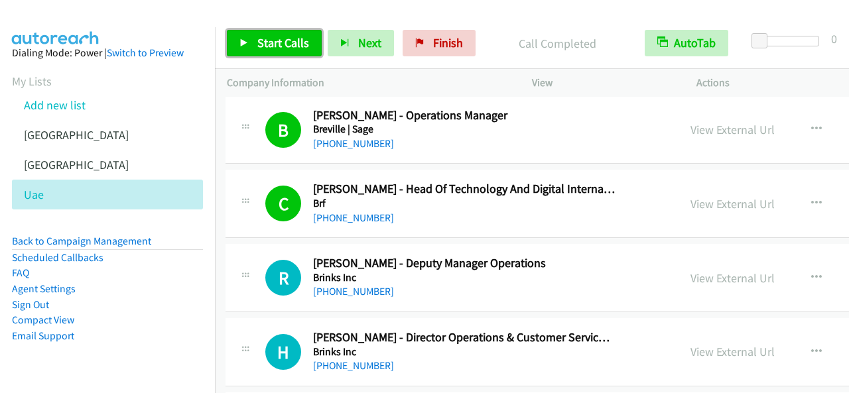
click at [262, 34] on link "Start Calls" at bounding box center [274, 43] width 95 height 27
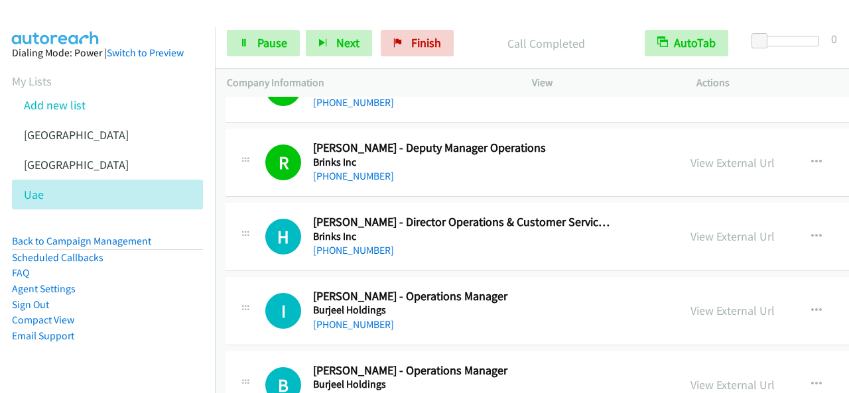
scroll to position [10413, 1]
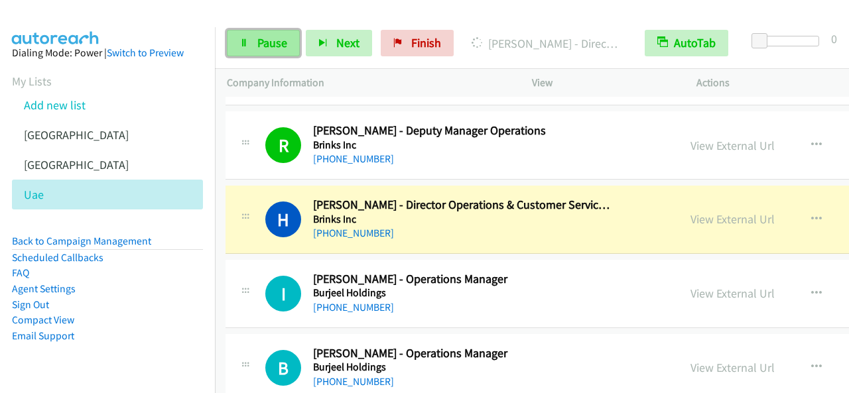
click at [284, 52] on link "Pause" at bounding box center [263, 43] width 73 height 27
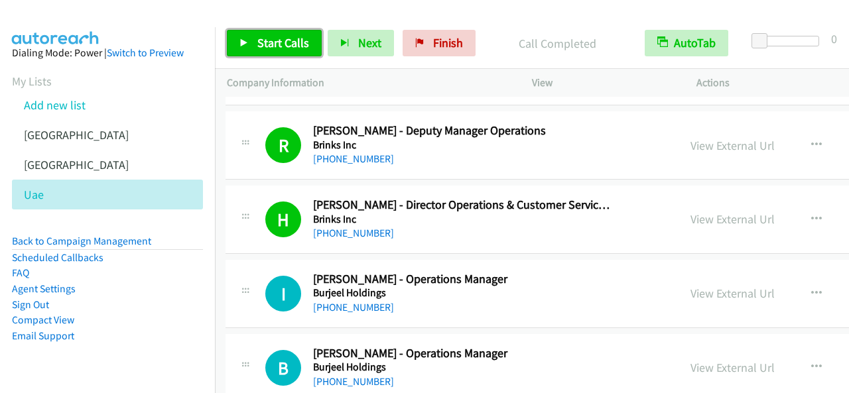
click at [288, 36] on span "Start Calls" at bounding box center [283, 42] width 52 height 15
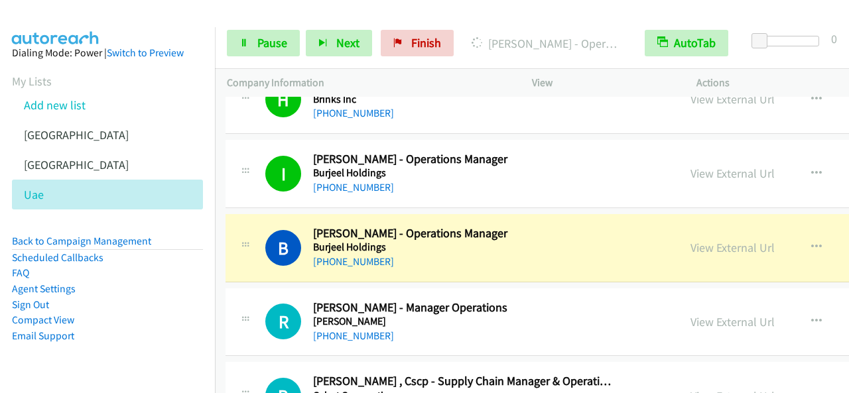
scroll to position [10545, 1]
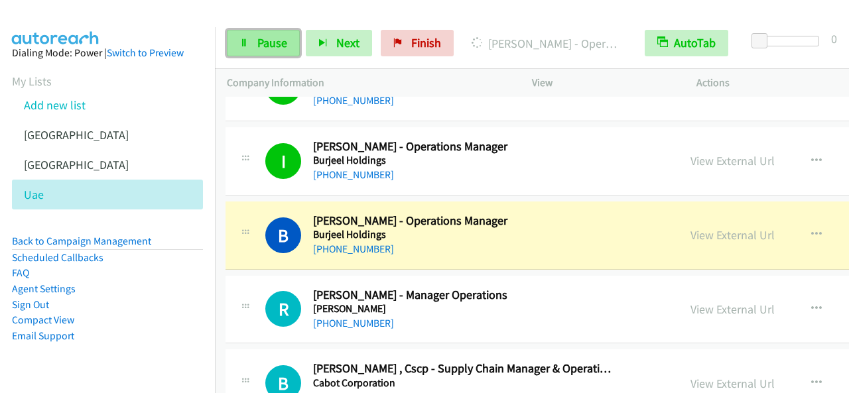
click at [268, 39] on span "Pause" at bounding box center [272, 42] width 30 height 15
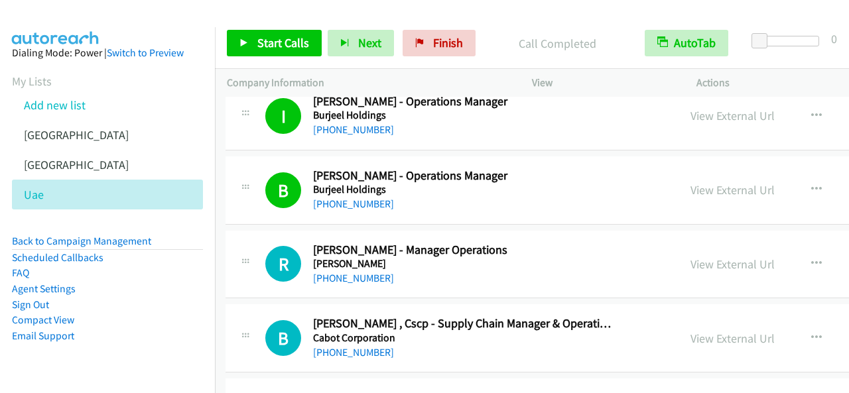
scroll to position [10612, 1]
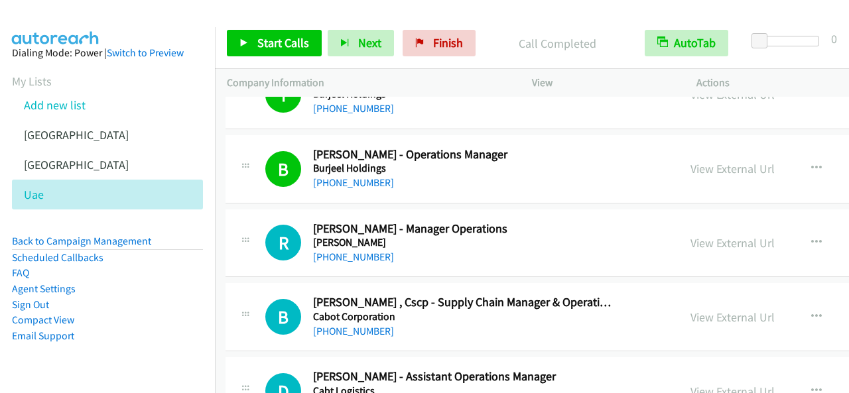
click at [285, 56] on div "Start Calls Pause Next Finish Call Completed AutoTab AutoTab 0" at bounding box center [532, 43] width 634 height 51
click at [287, 45] on span "Start Calls" at bounding box center [283, 42] width 52 height 15
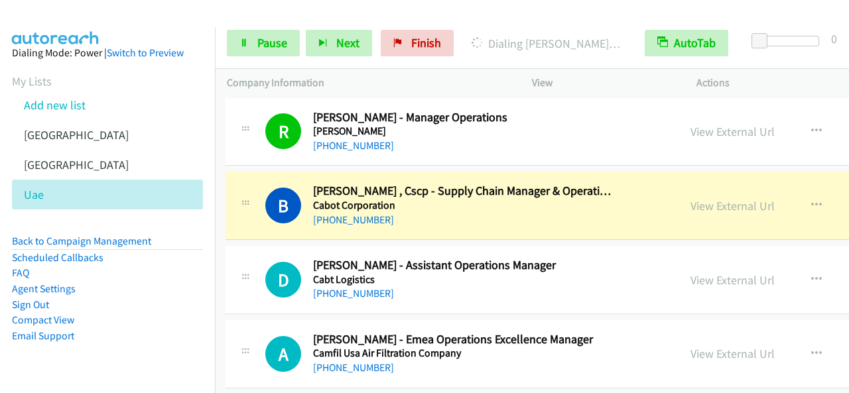
scroll to position [10744, 1]
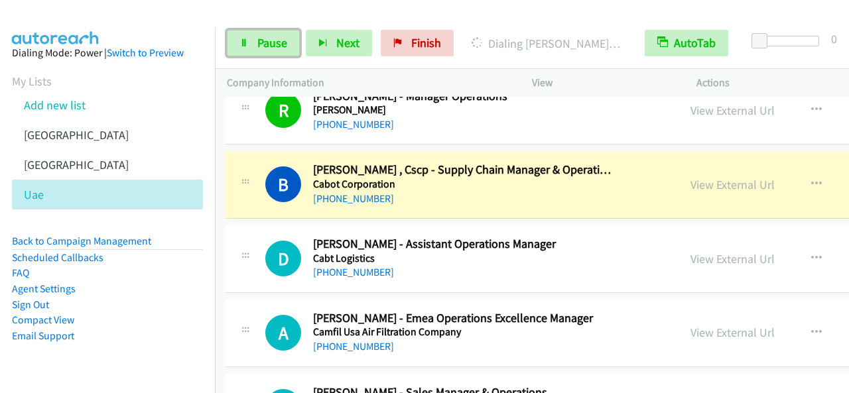
drag, startPoint x: 291, startPoint y: 43, endPoint x: 289, endPoint y: 7, distance: 35.9
click at [291, 42] on link "Pause" at bounding box center [263, 43] width 73 height 27
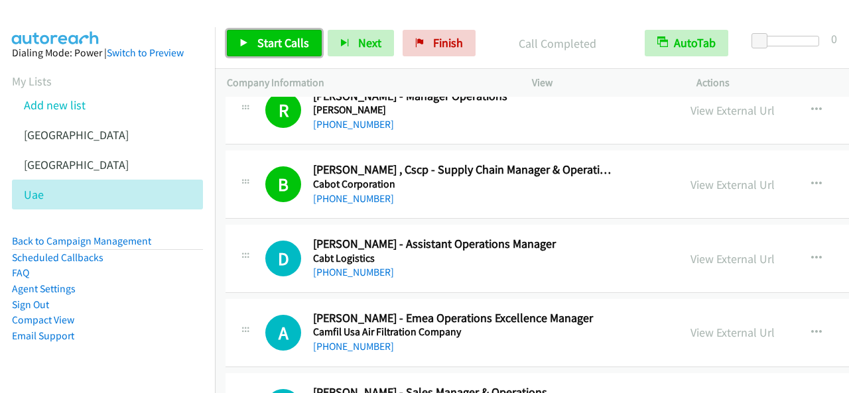
click at [286, 38] on span "Start Calls" at bounding box center [283, 42] width 52 height 15
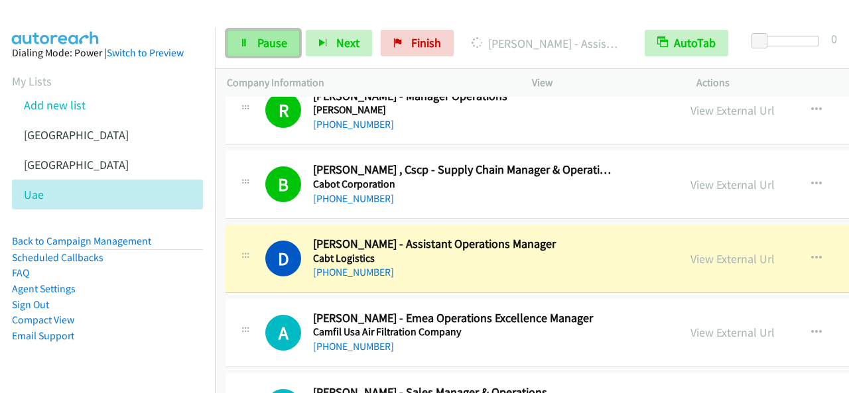
click at [259, 37] on span "Pause" at bounding box center [272, 42] width 30 height 15
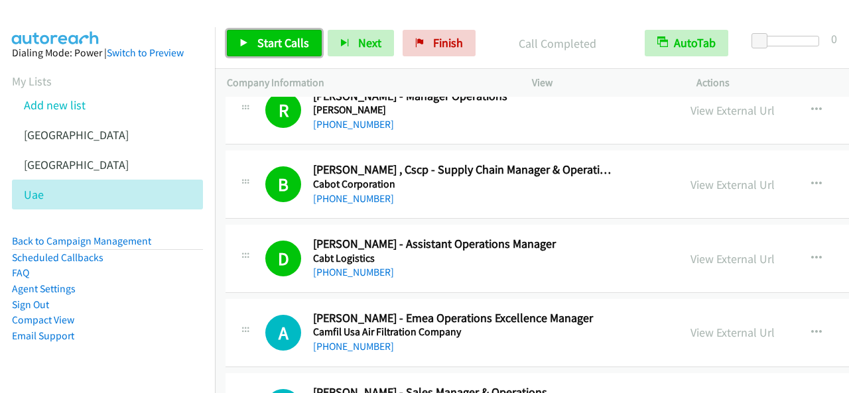
click at [289, 48] on span "Start Calls" at bounding box center [283, 42] width 52 height 15
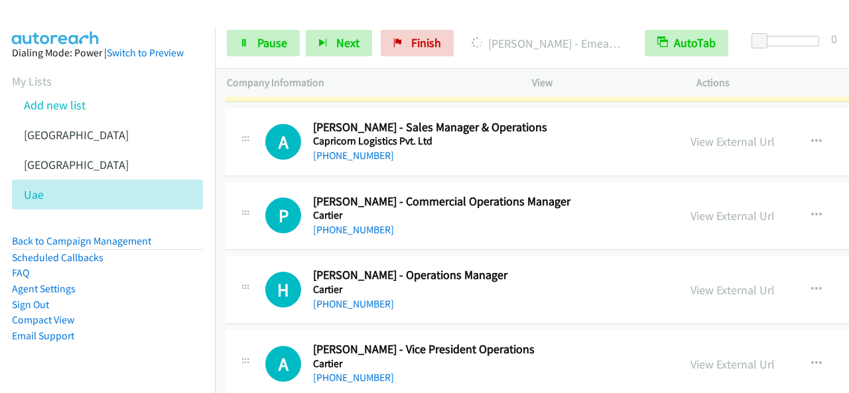
scroll to position [11076, 1]
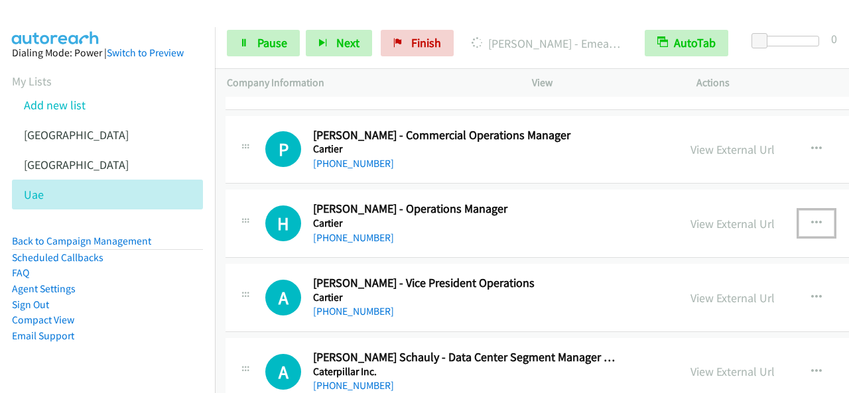
click at [811, 218] on icon "button" at bounding box center [816, 223] width 11 height 11
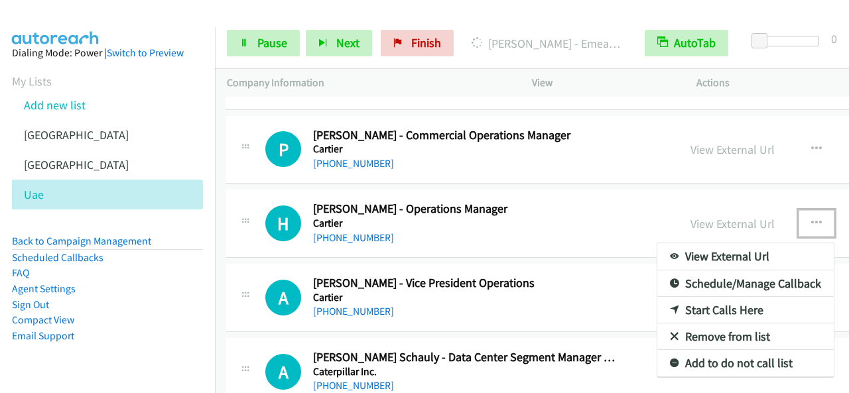
click at [657, 297] on link "Start Calls Here" at bounding box center [745, 310] width 176 height 27
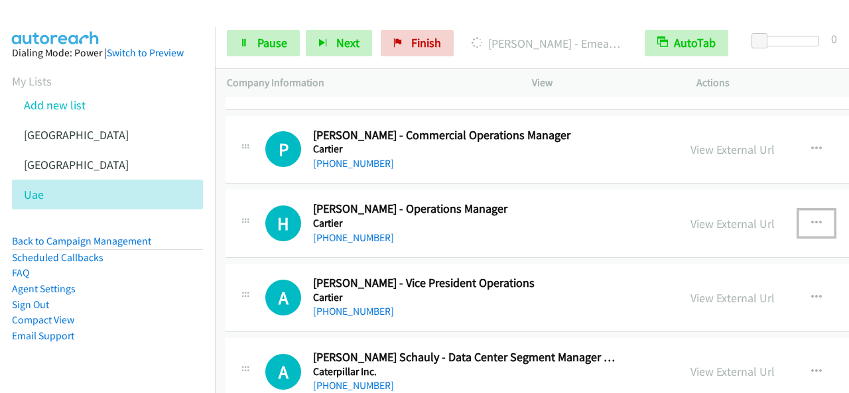
click at [811, 218] on icon "button" at bounding box center [816, 223] width 11 height 11
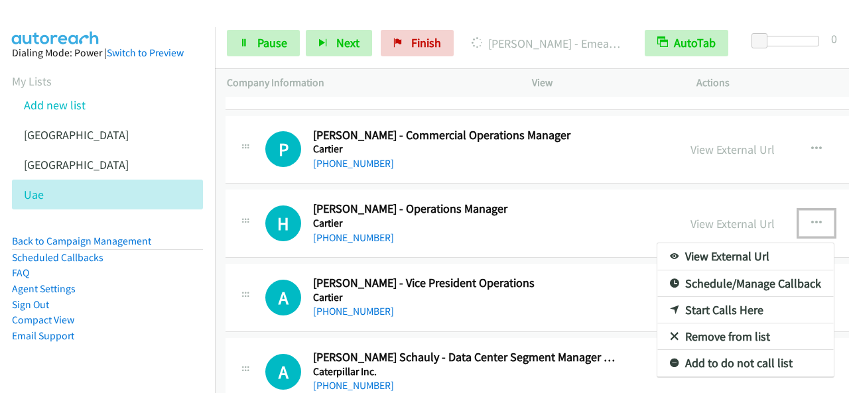
click at [690, 297] on link "Start Calls Here" at bounding box center [745, 310] width 176 height 27
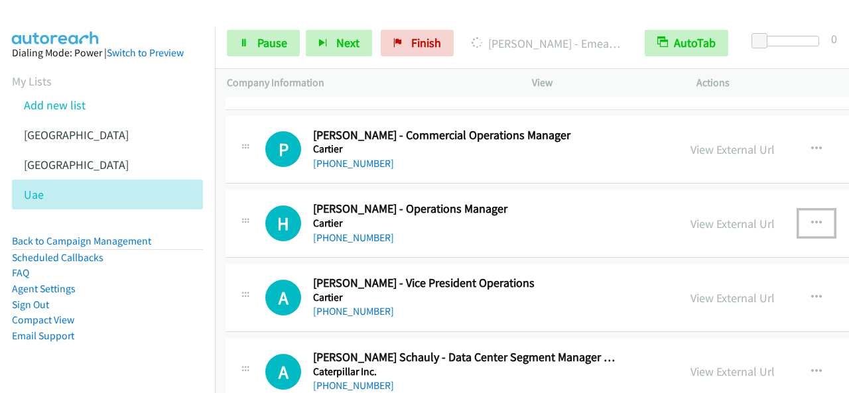
click at [811, 218] on icon "button" at bounding box center [816, 223] width 11 height 11
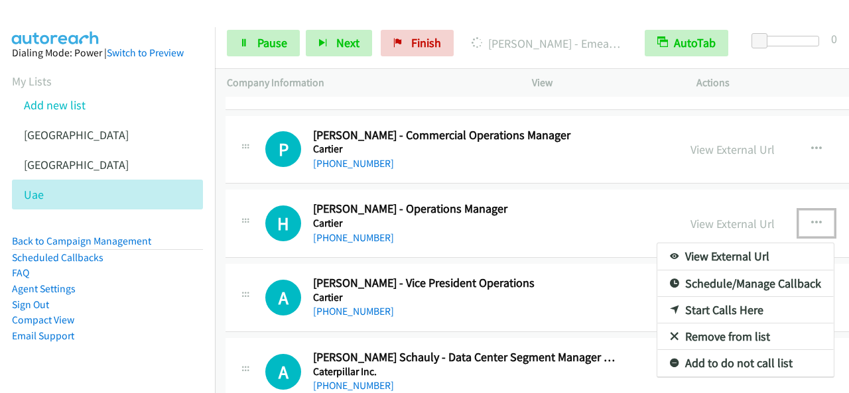
click at [670, 297] on link "Start Calls Here" at bounding box center [745, 310] width 176 height 27
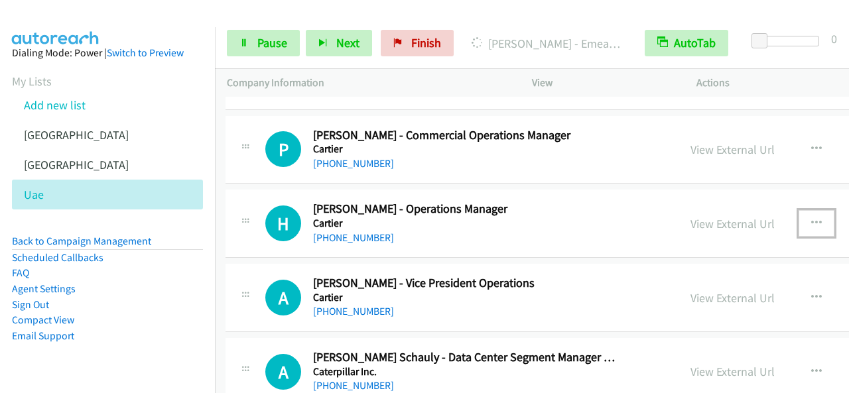
click at [799, 210] on button "button" at bounding box center [817, 223] width 36 height 27
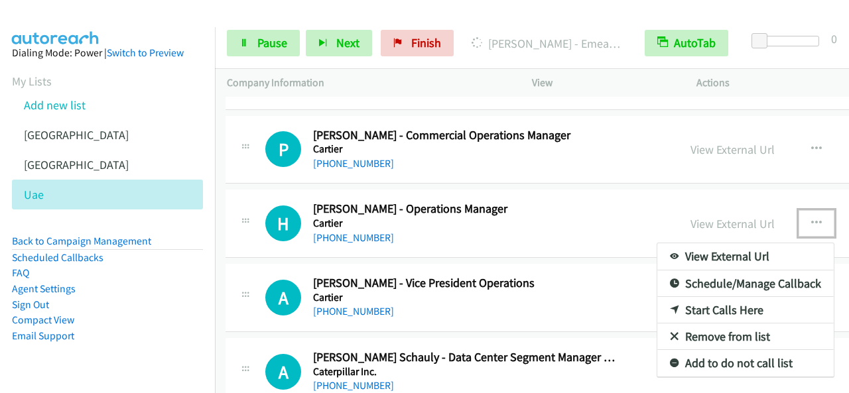
drag, startPoint x: 676, startPoint y: 271, endPoint x: 691, endPoint y: 250, distance: 26.1
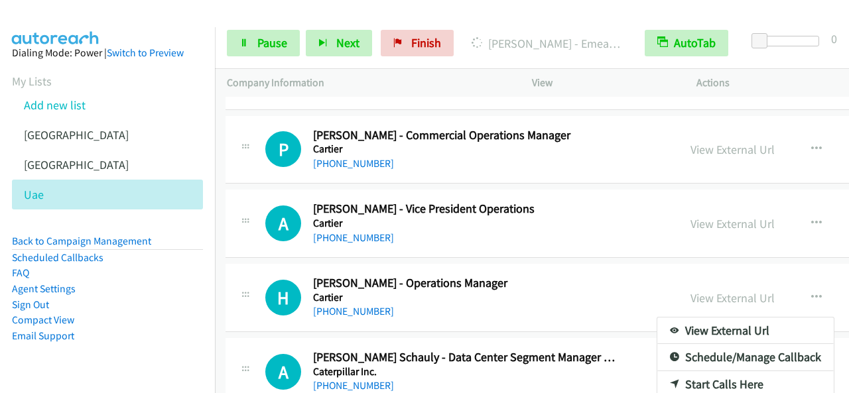
click at [279, 37] on div at bounding box center [424, 196] width 849 height 393
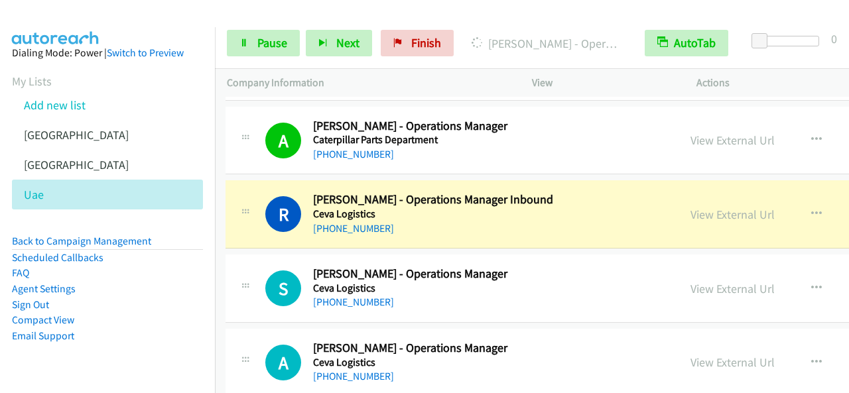
scroll to position [11474, 1]
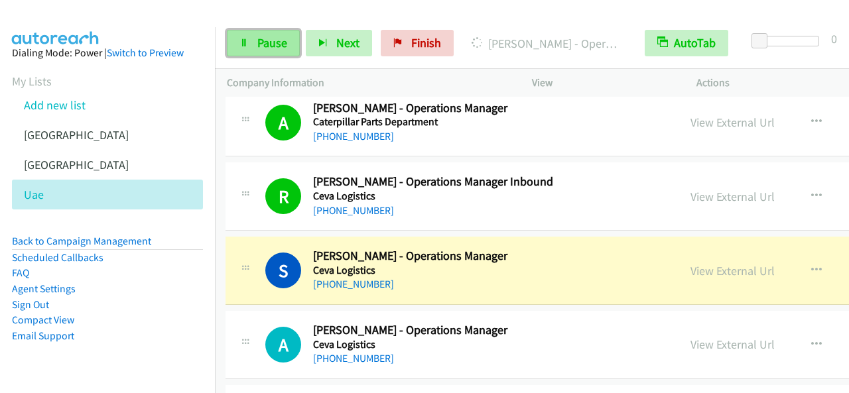
click at [267, 36] on span "Pause" at bounding box center [272, 42] width 30 height 15
